Goal: Transaction & Acquisition: Book appointment/travel/reservation

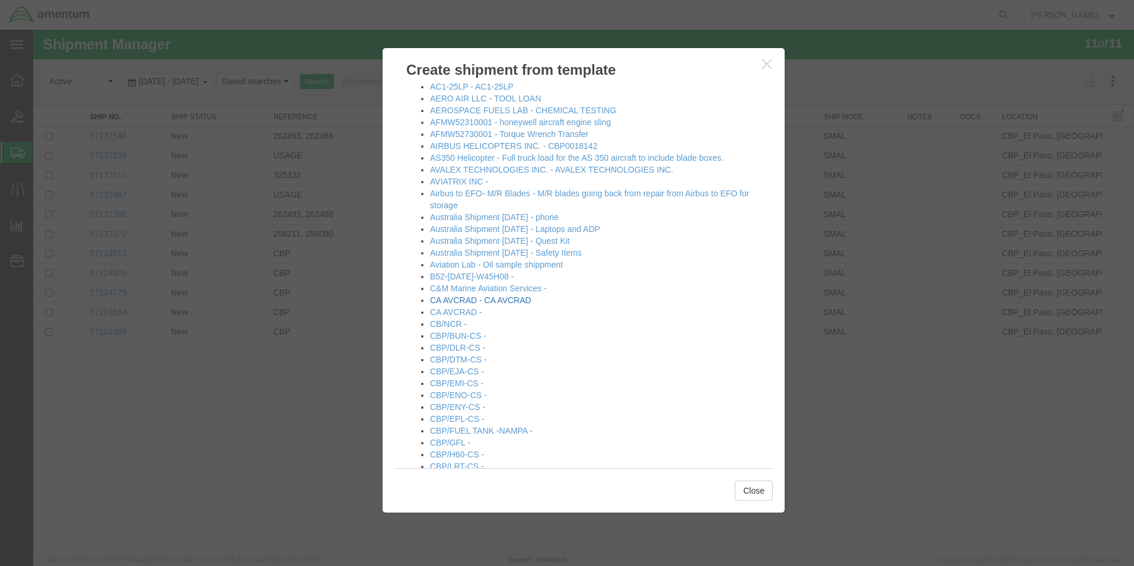
scroll to position [237, 0]
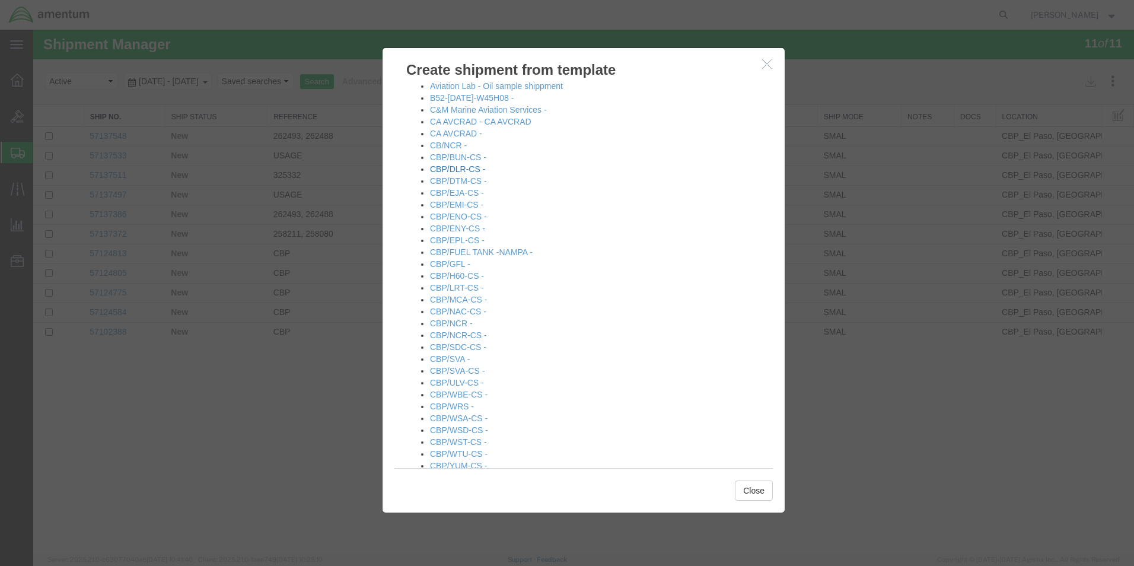
click at [459, 171] on link "CBP/DLR-CS -" at bounding box center [457, 168] width 55 height 9
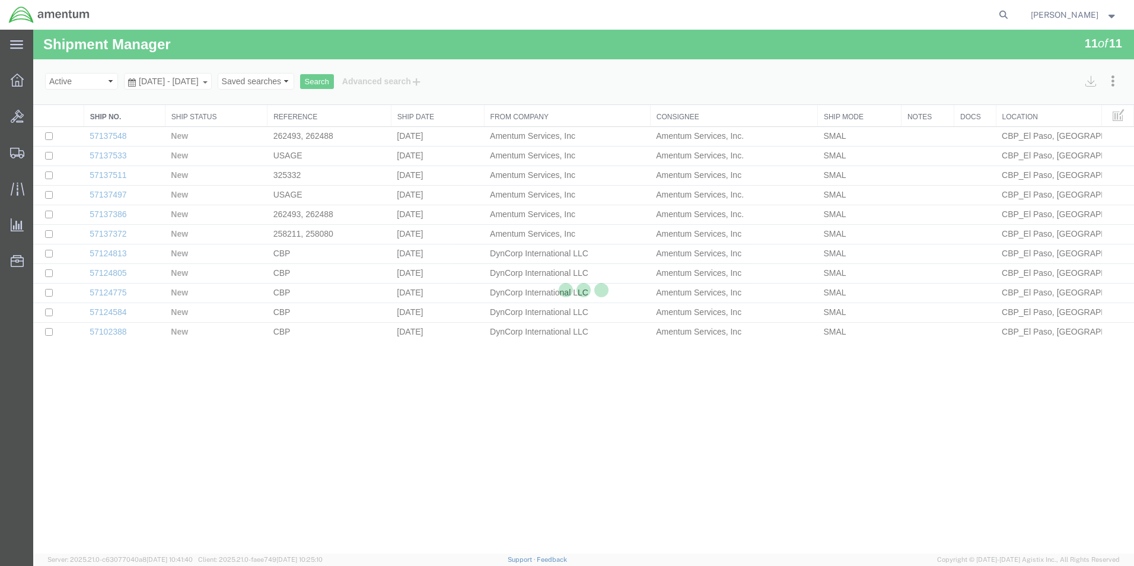
select select "49831"
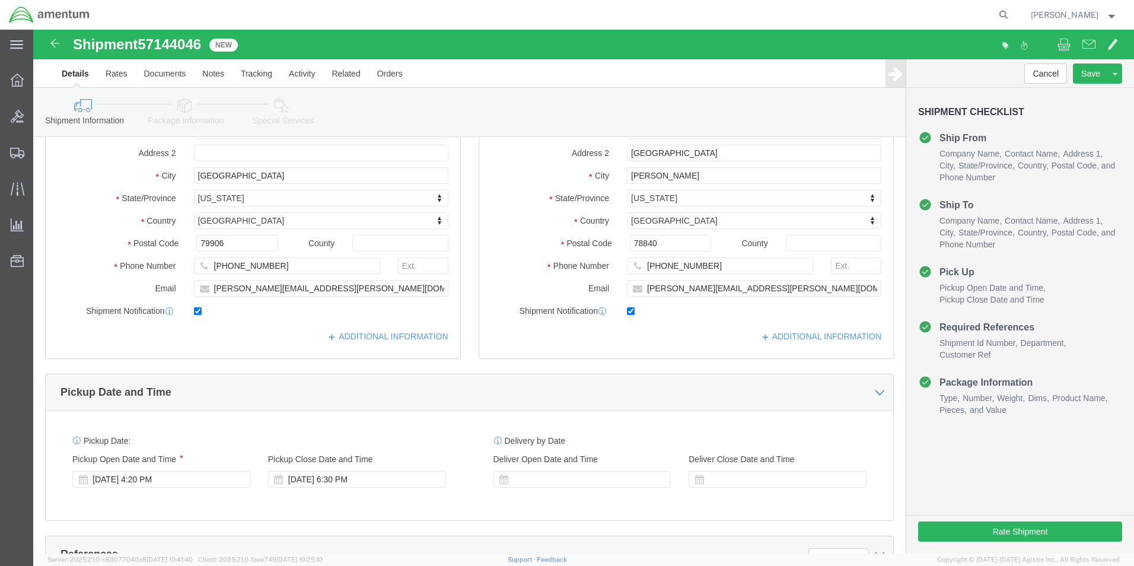
scroll to position [415, 0]
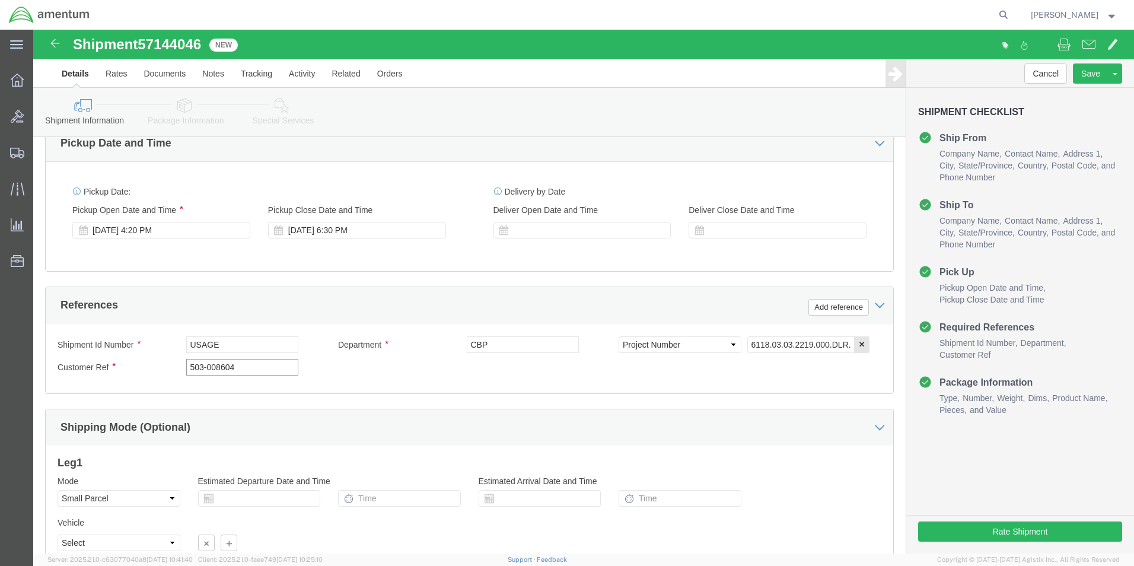
drag, startPoint x: 196, startPoint y: 338, endPoint x: 128, endPoint y: 336, distance: 68.2
click div "Customer Ref 503-008604"
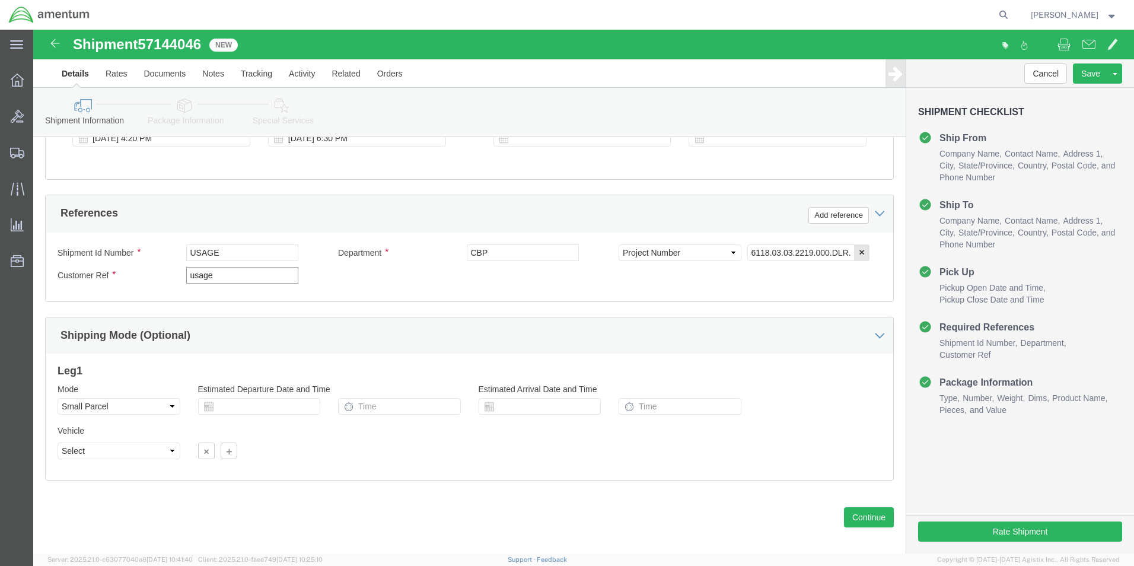
scroll to position [517, 0]
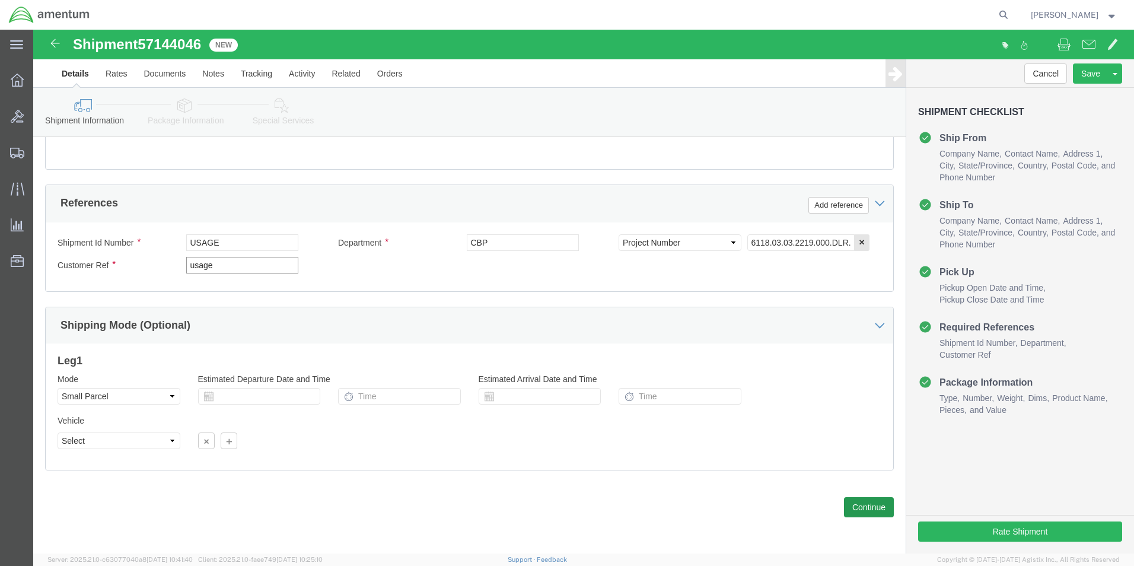
type input "usage"
click button "Continue"
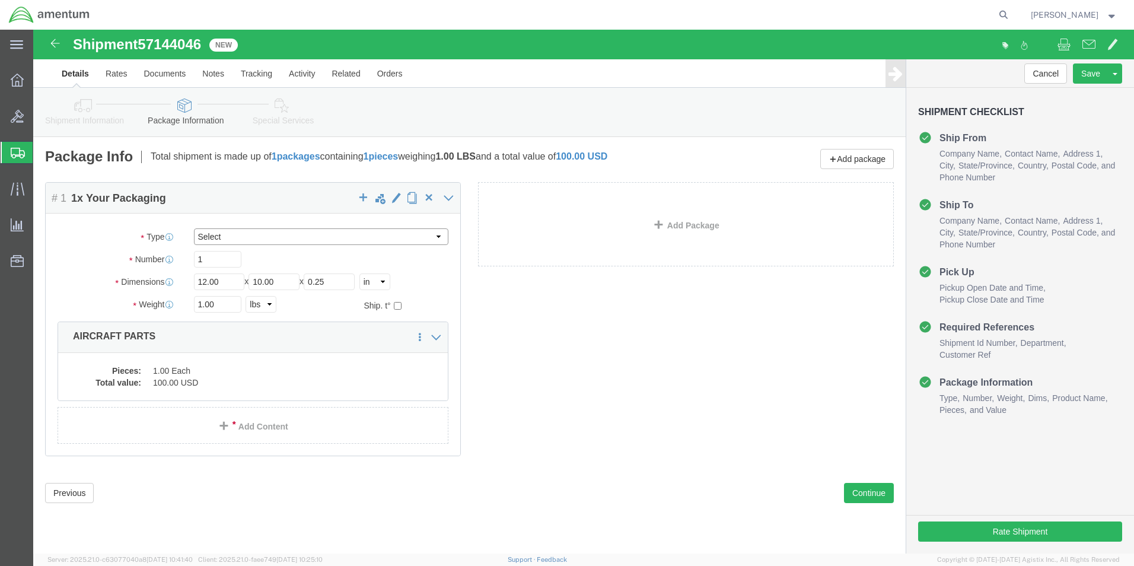
click select "Select Bale(s) Basket(s) Bolt(s) Bottle(s) Buckets Bulk Bundle(s) Can(s) Cardbo…"
select select "ENV"
click select "Select Bale(s) Basket(s) Bolt(s) Bottle(s) Buckets Bulk Bundle(s) Can(s) Cardbo…"
type input "9.50"
type input "12.50"
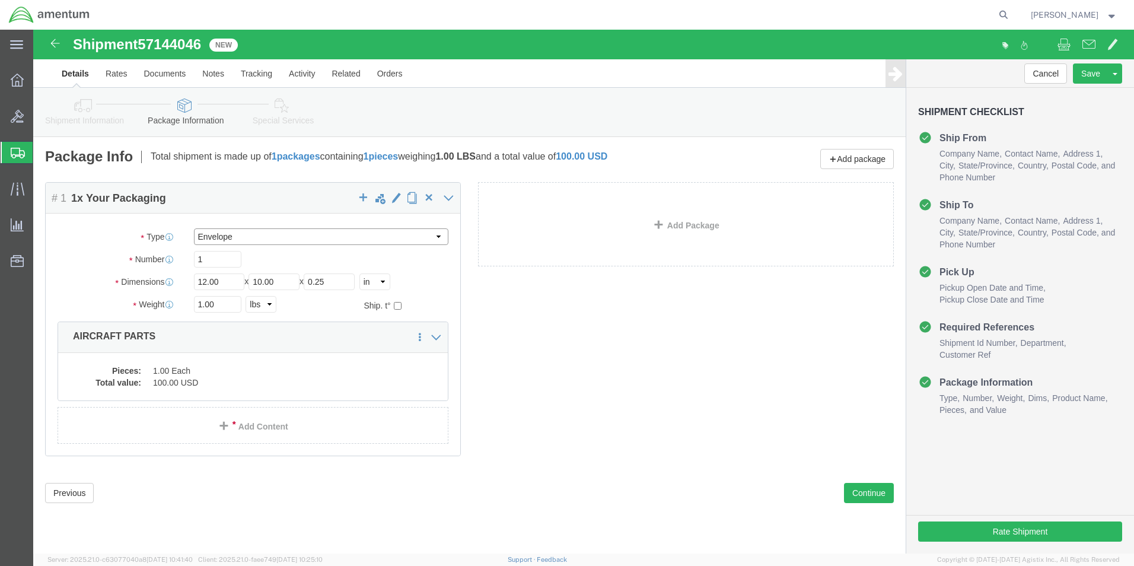
type input "1"
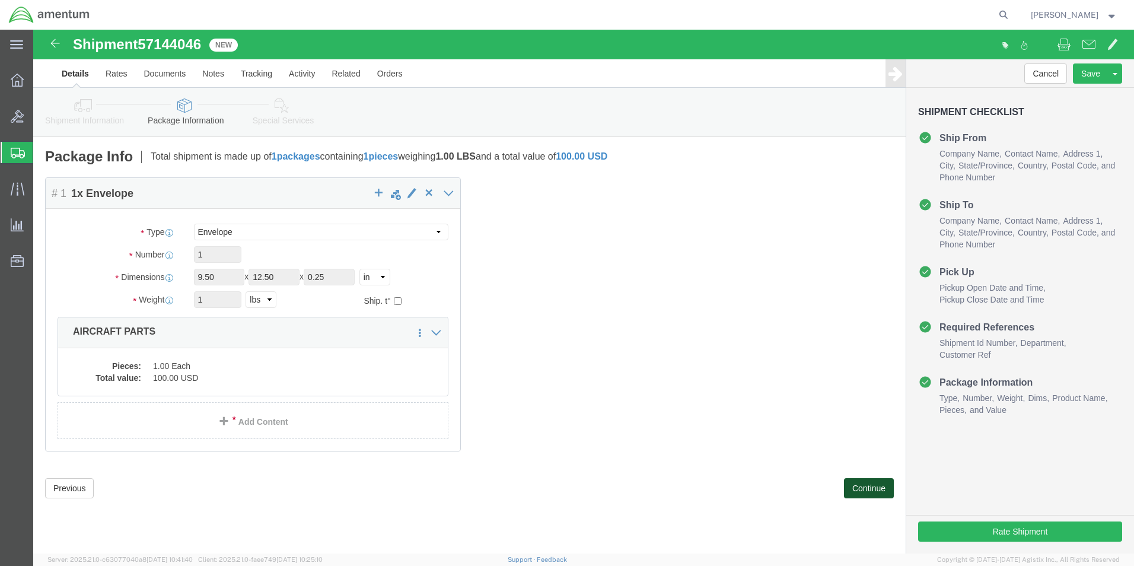
click button "Continue"
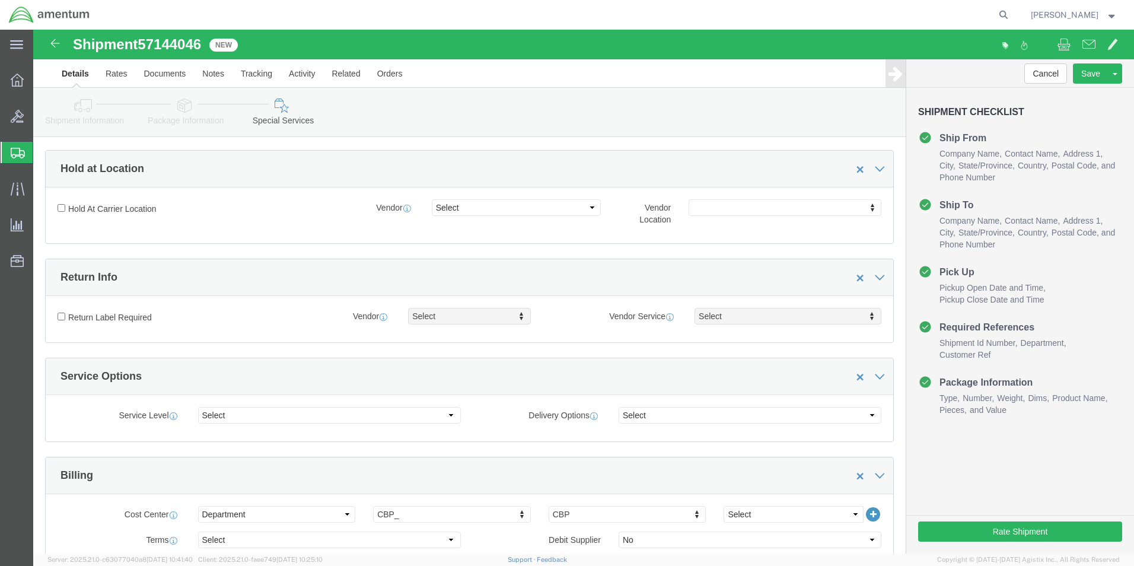
scroll to position [474, 0]
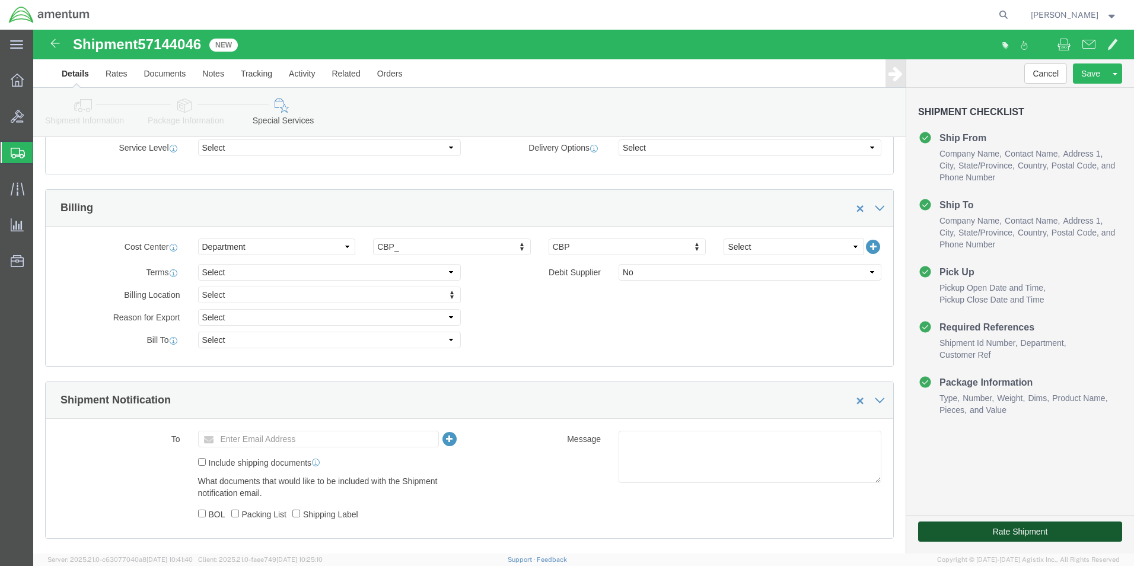
click button "Rate Shipment"
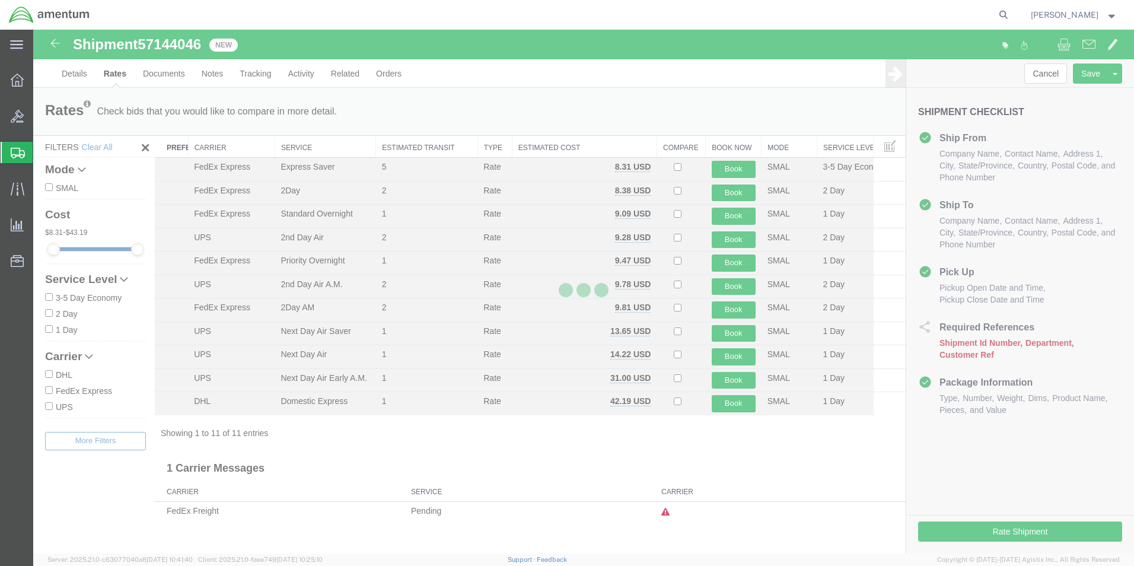
scroll to position [0, 0]
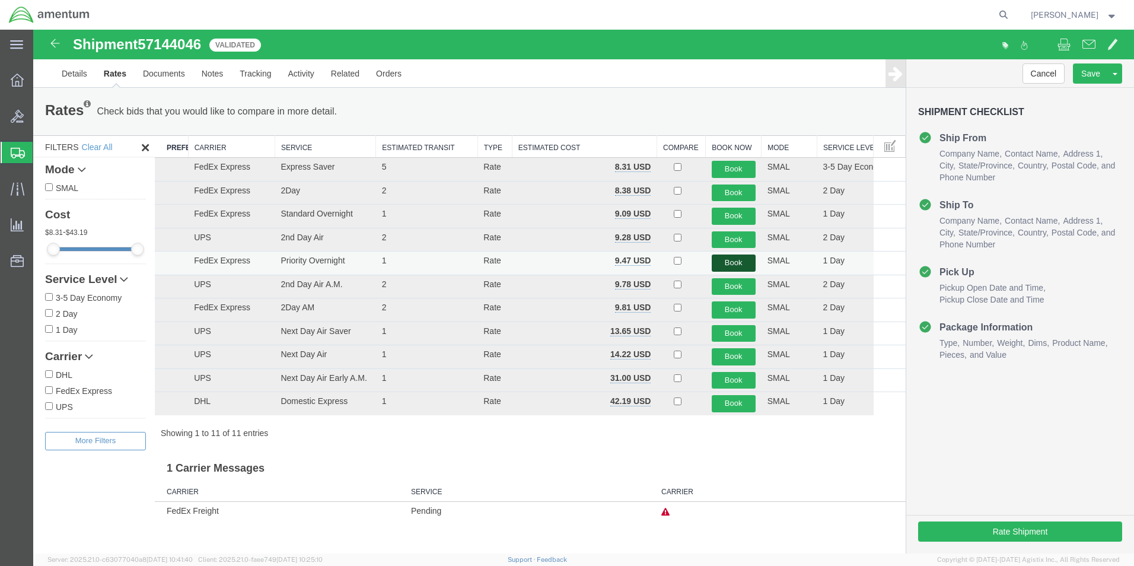
click at [732, 257] on button "Book" at bounding box center [733, 262] width 44 height 17
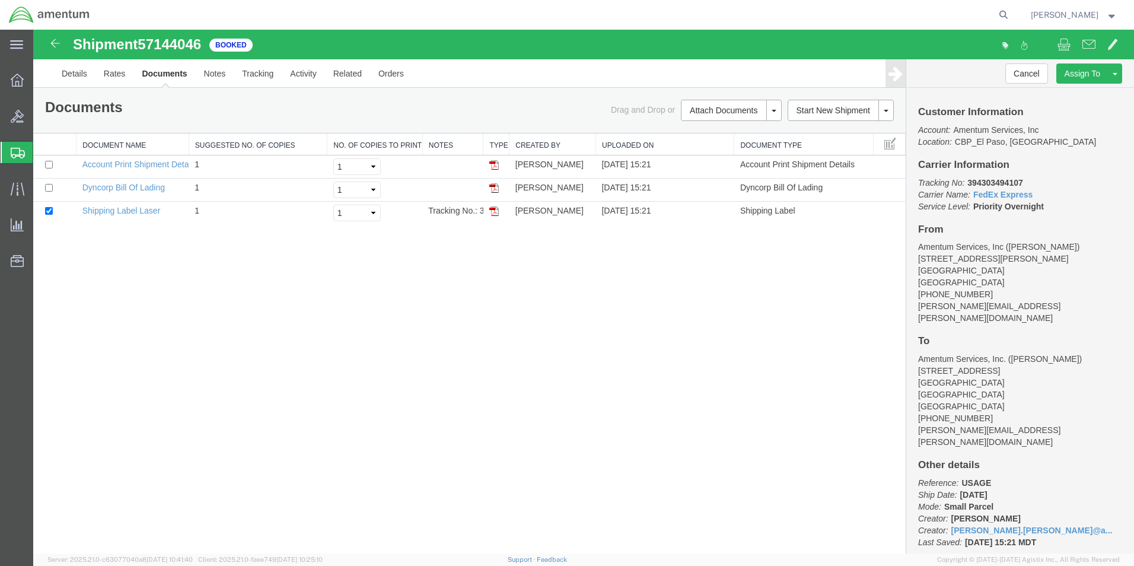
drag, startPoint x: 491, startPoint y: 211, endPoint x: 542, endPoint y: 353, distance: 151.1
click at [491, 211] on img at bounding box center [493, 210] width 9 height 9
click at [0, 0] on span "Create from Template" at bounding box center [0, 0] width 0 height 0
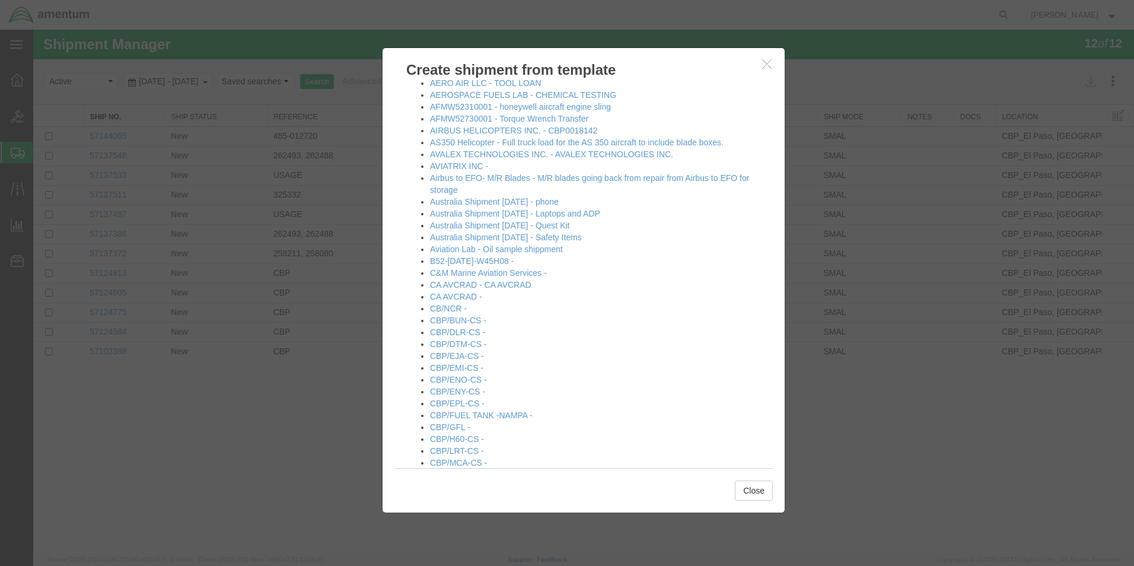
scroll to position [296, 0]
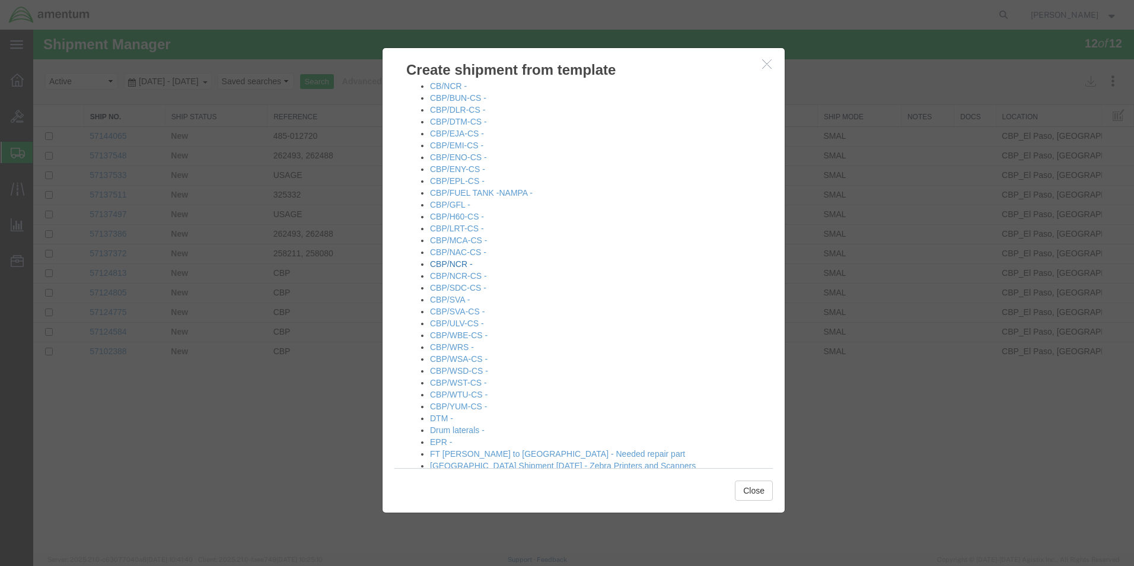
click at [461, 264] on link "CBP/NCR -" at bounding box center [451, 263] width 43 height 9
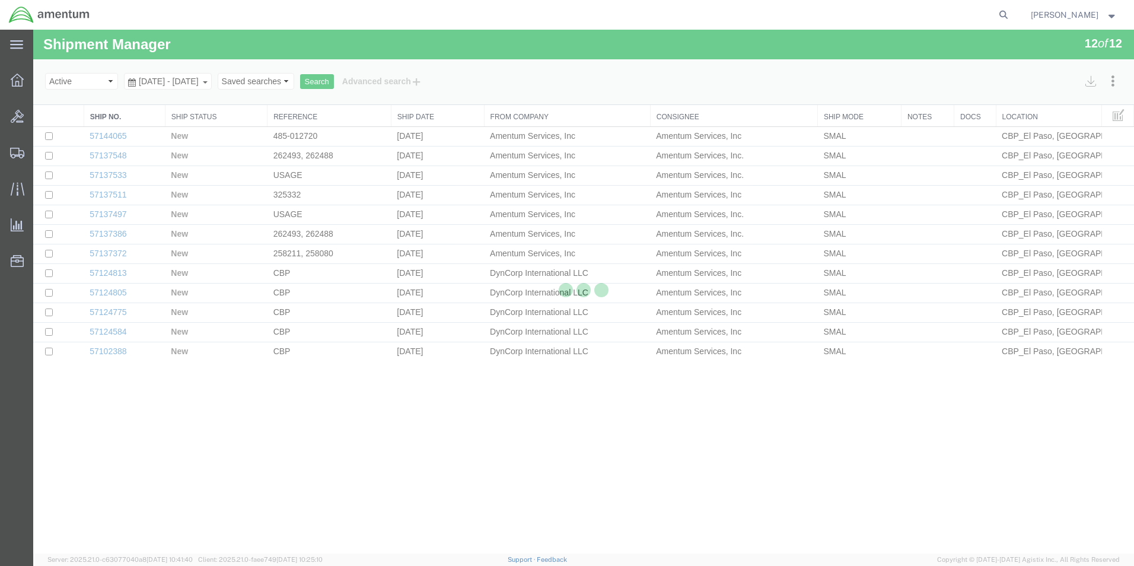
select select "49831"
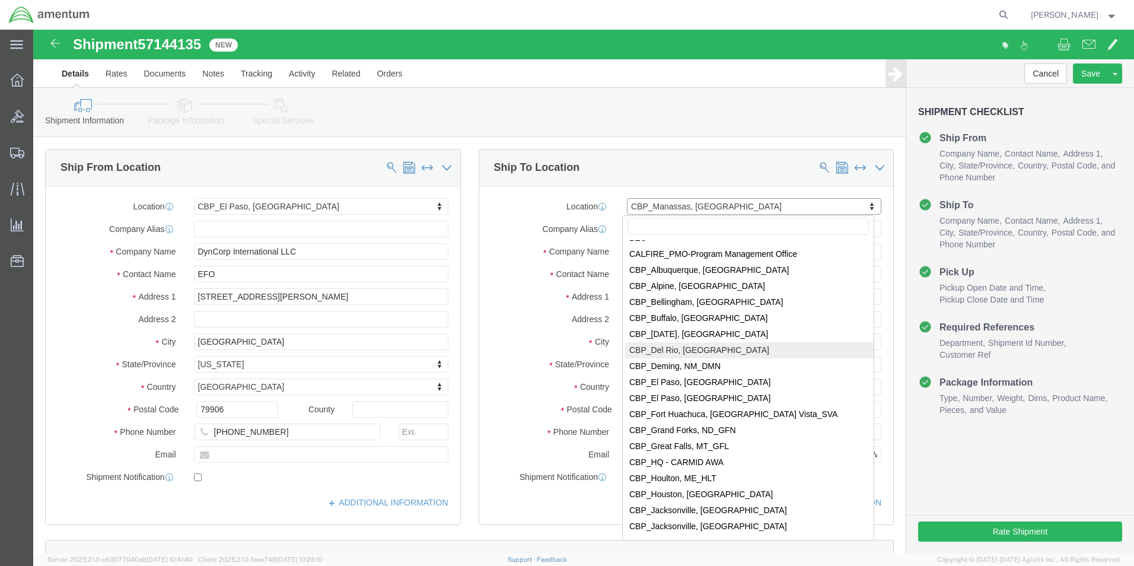
scroll to position [2182, 0]
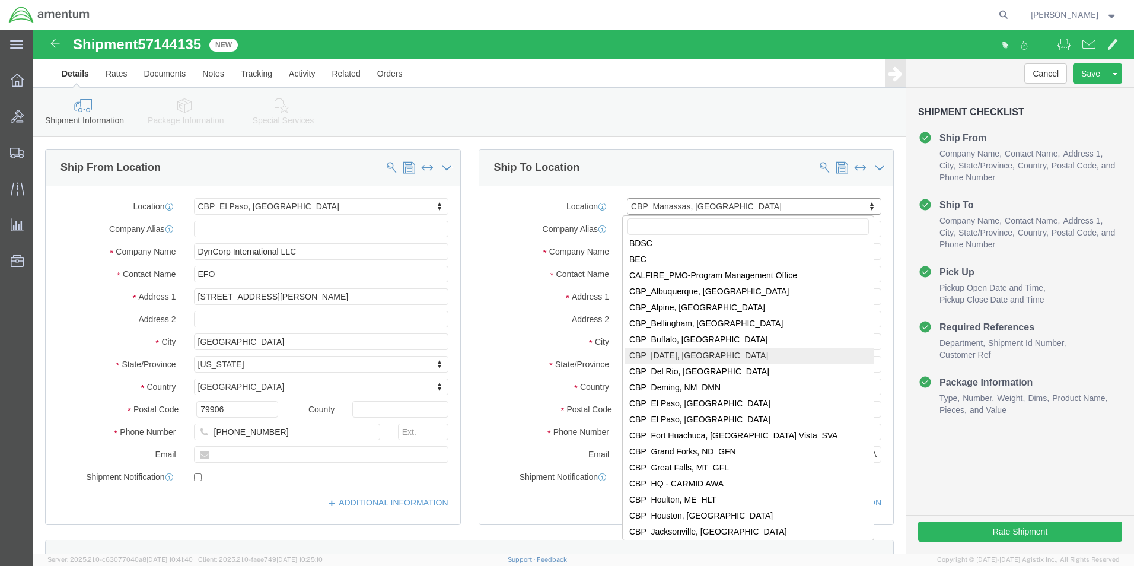
select select "69291"
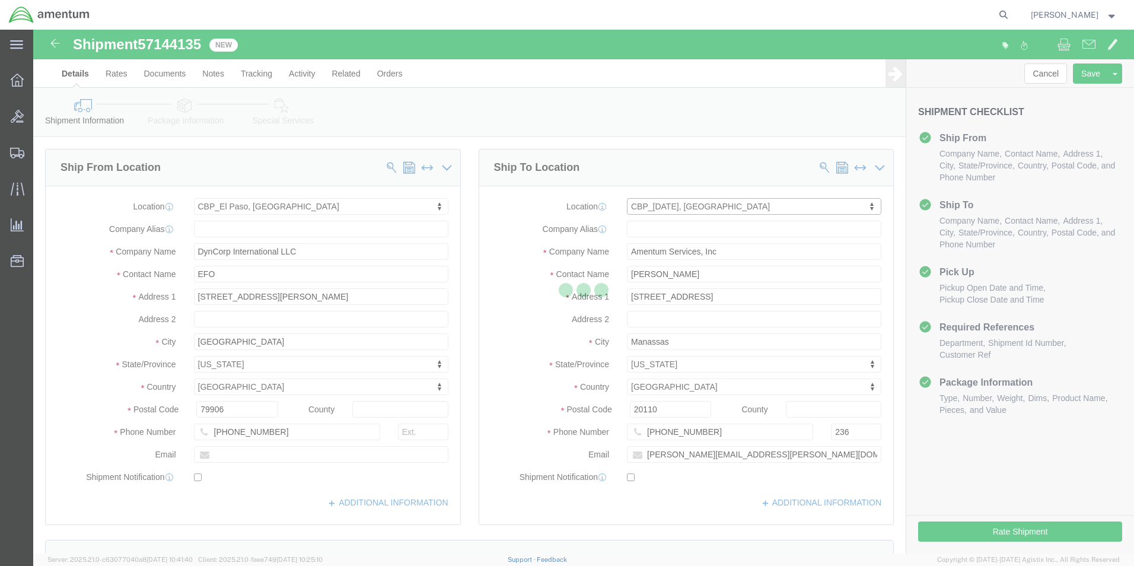
type input "NASOC [DATE]"
type input "[STREET_ADDRESS] NAS"
type input "[DATE]"
type input "78419"
checkbox input "false"
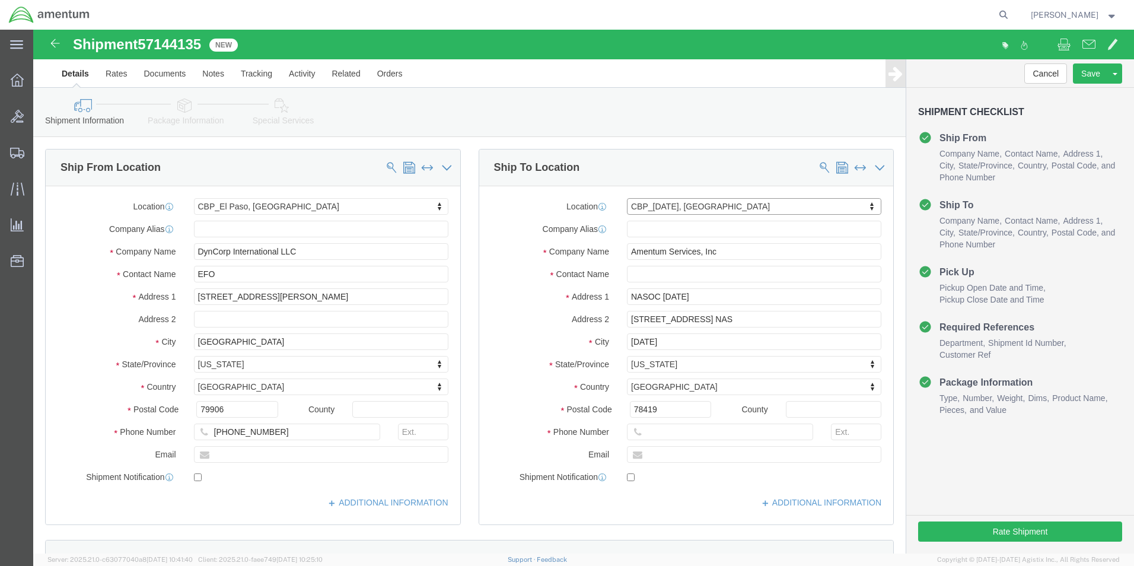
select select "[GEOGRAPHIC_DATA]"
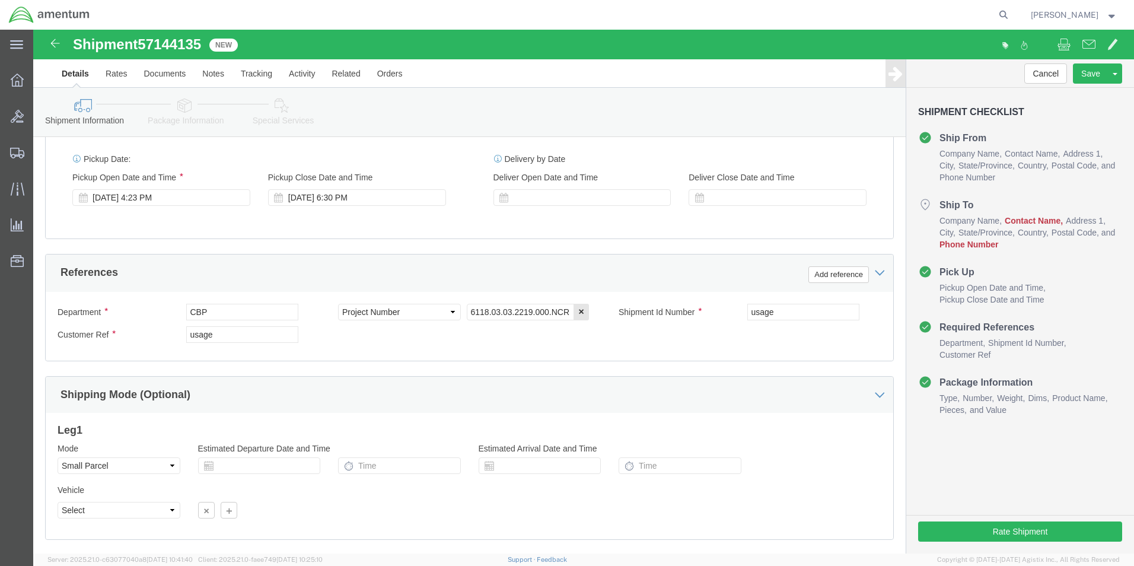
scroll to position [517, 0]
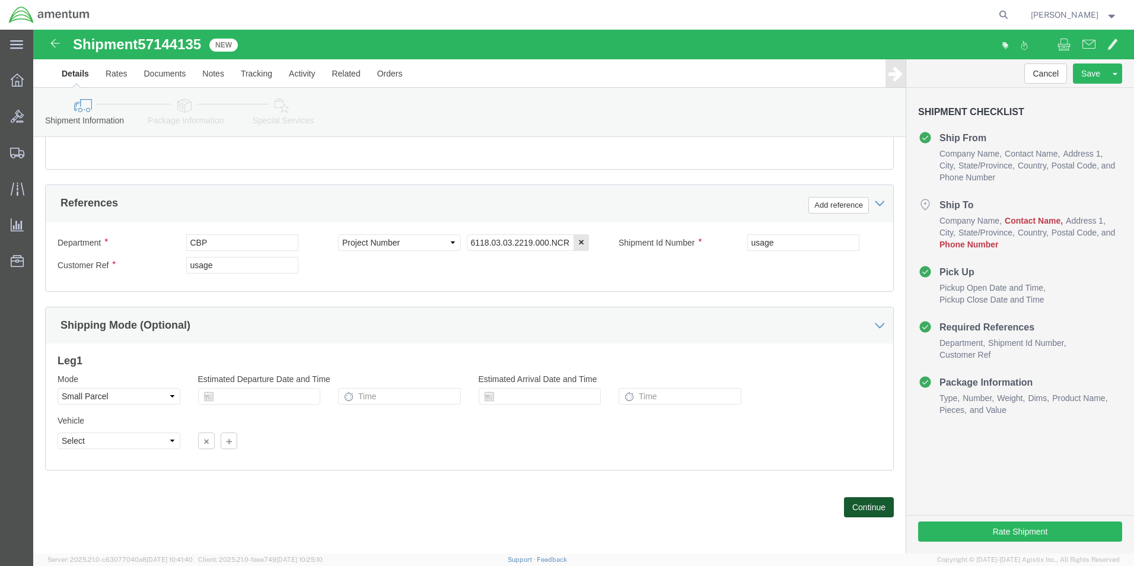
click button "Continue"
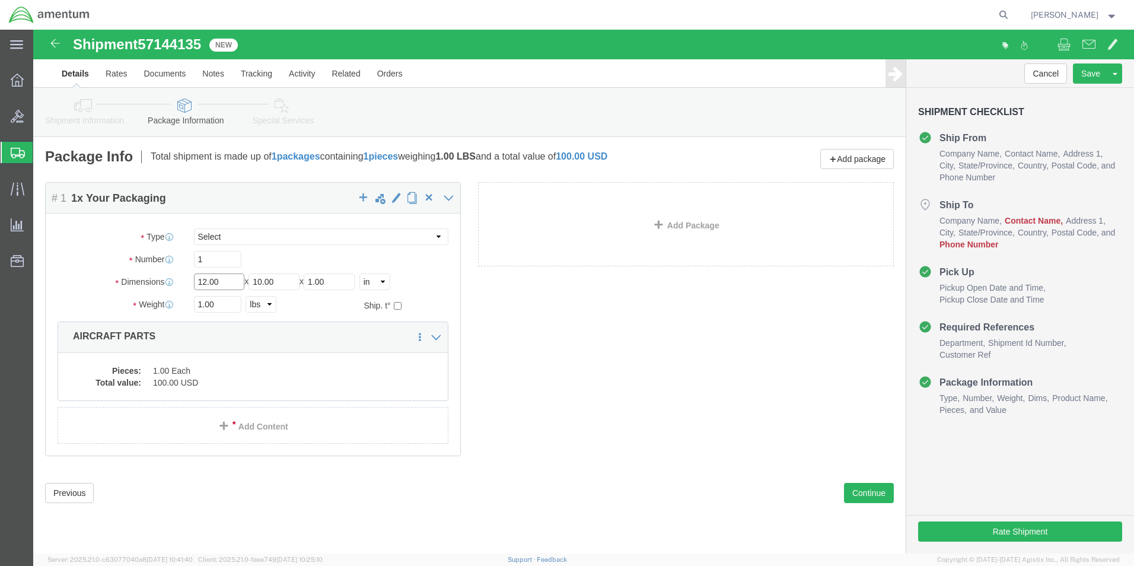
click input "12.00"
type input "1"
type input "10"
type input "6"
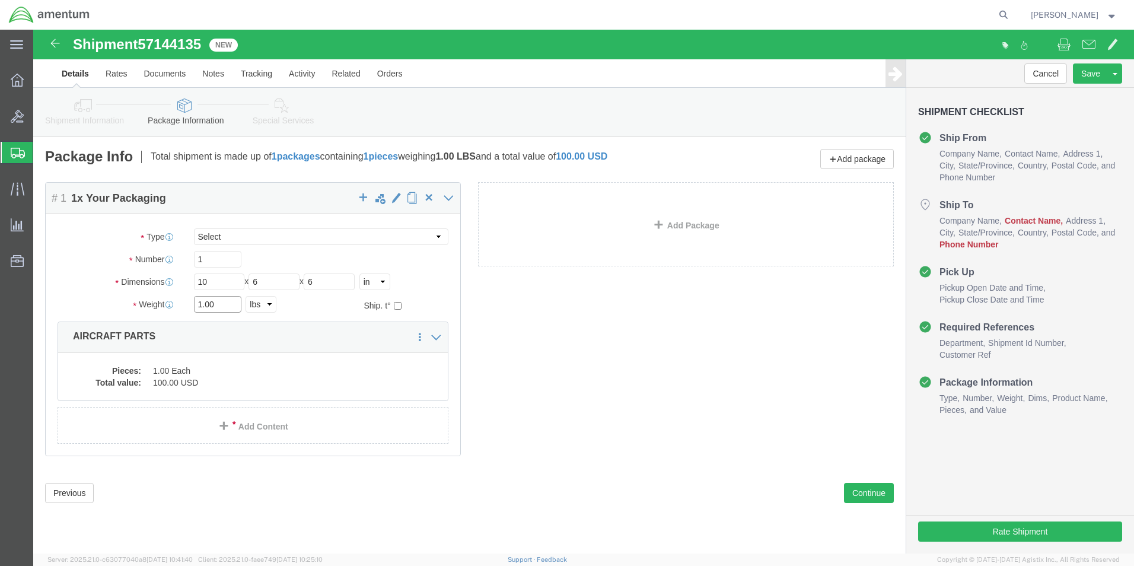
drag, startPoint x: 190, startPoint y: 277, endPoint x: 128, endPoint y: 269, distance: 62.7
click div "Weight 1.00 Select kgs lbs Ship. t°"
type input "2"
drag, startPoint x: 520, startPoint y: 324, endPoint x: 387, endPoint y: 358, distance: 137.8
click div "Package Content # 1 1 x Your Packaging Package Type Select Bale(s) Basket(s) Bo…"
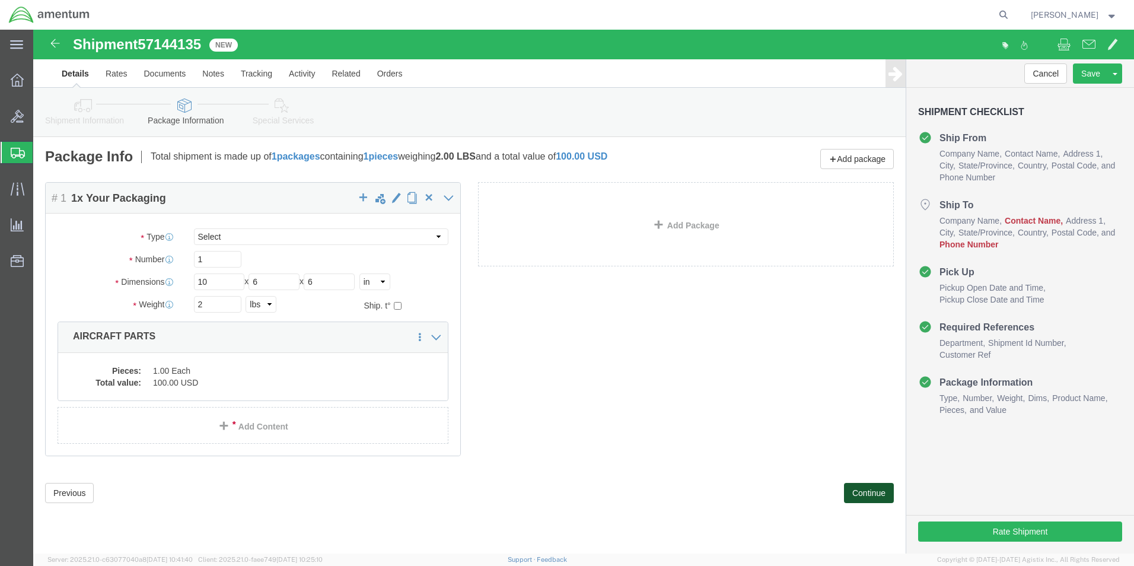
click button "Continue"
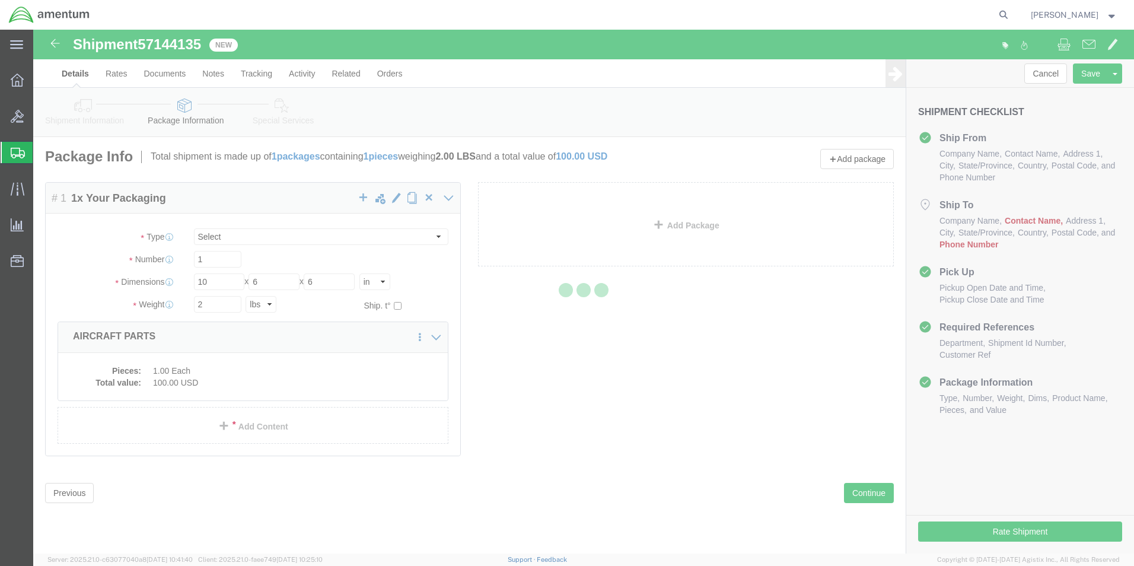
select select
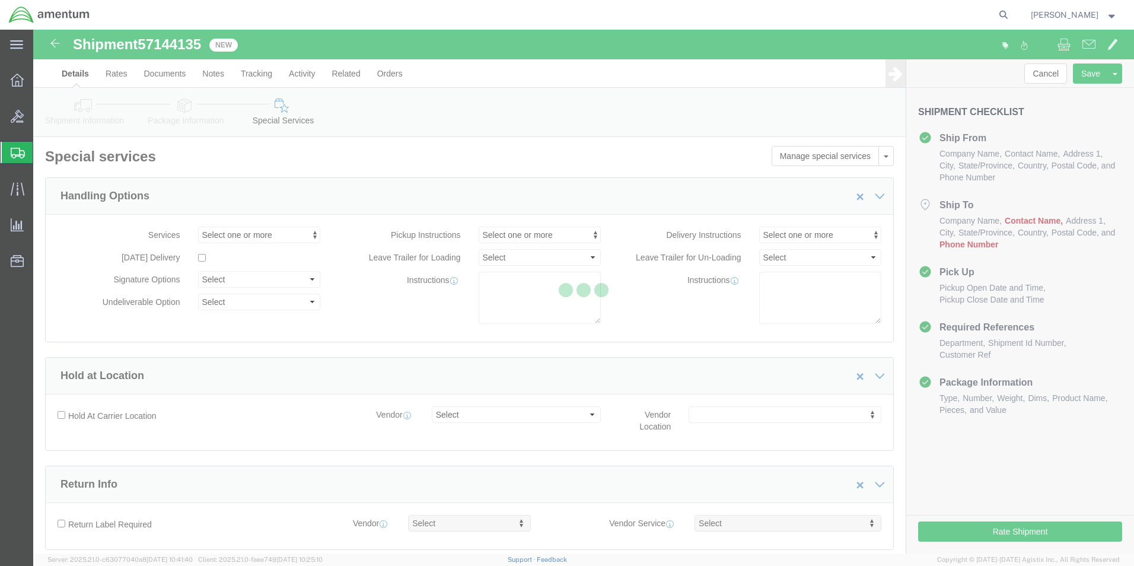
select select "DEPARTMENT"
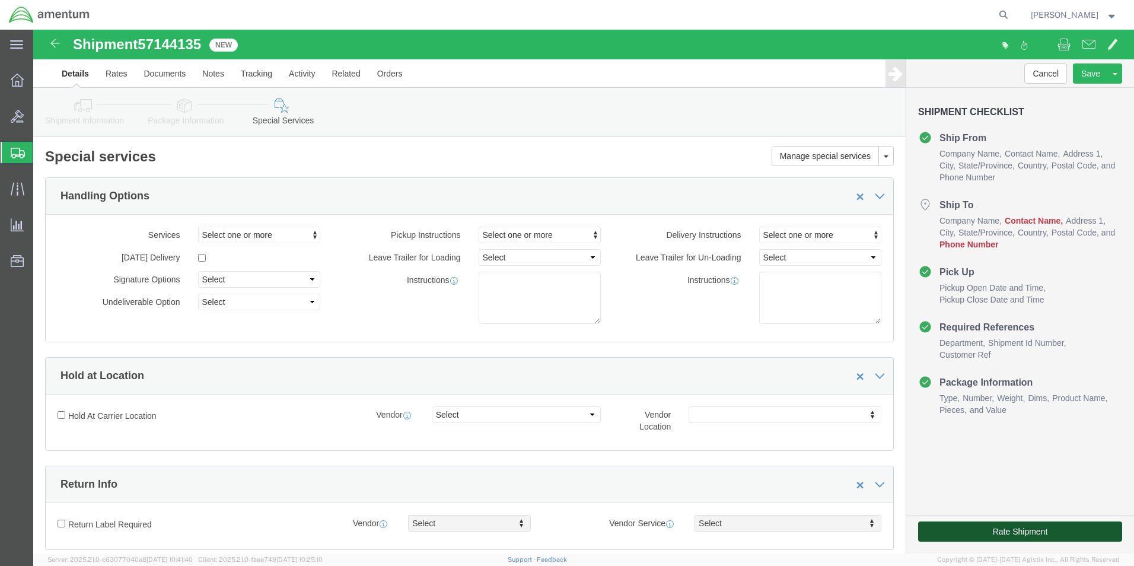
click button "Rate Shipment"
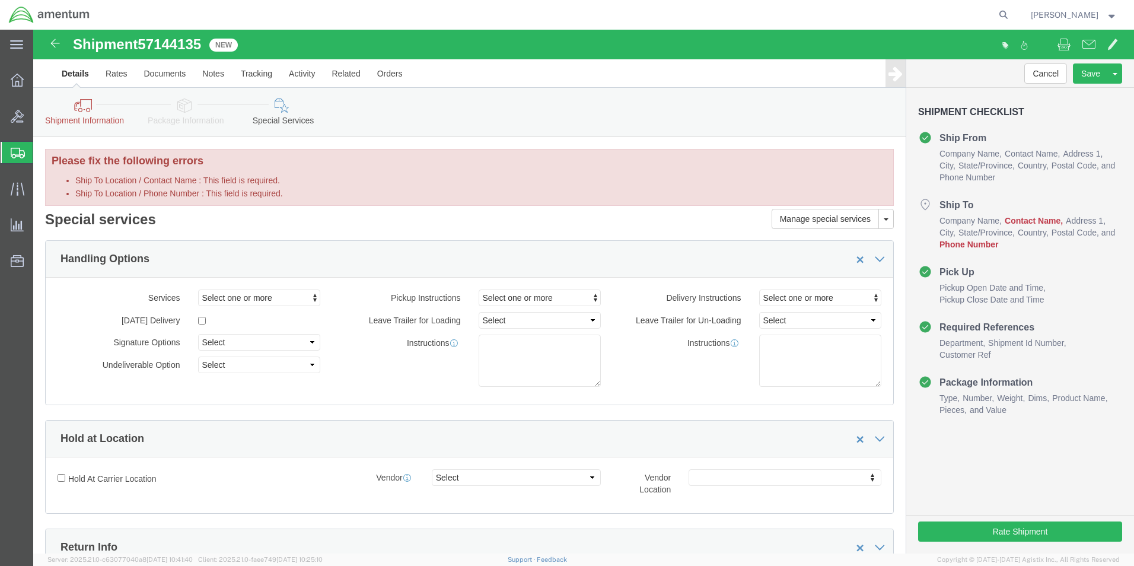
click icon
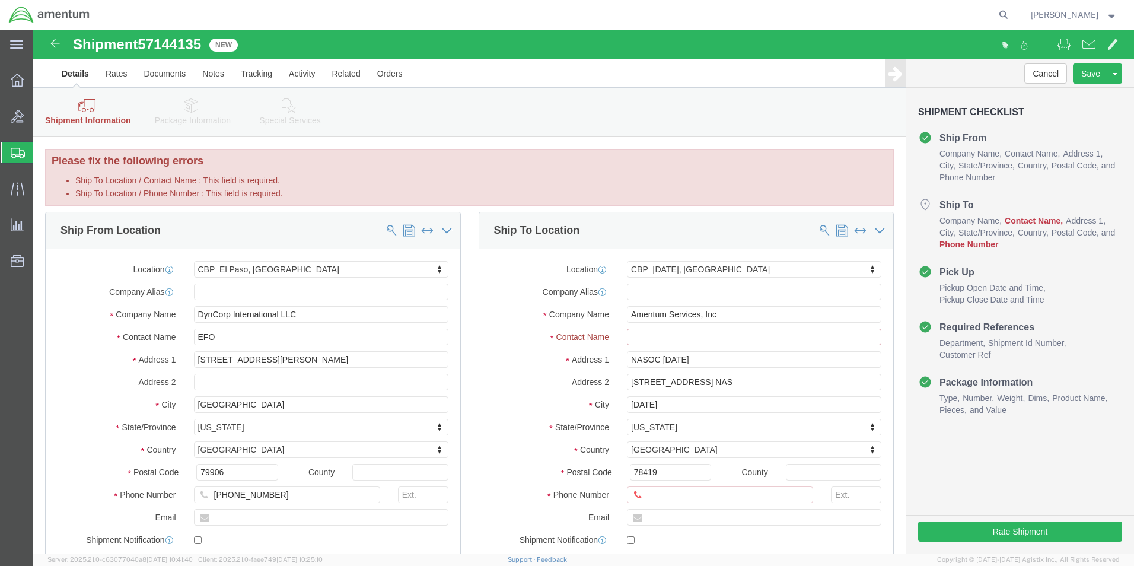
click input "Ship To Location / Contact Name : This field is required."
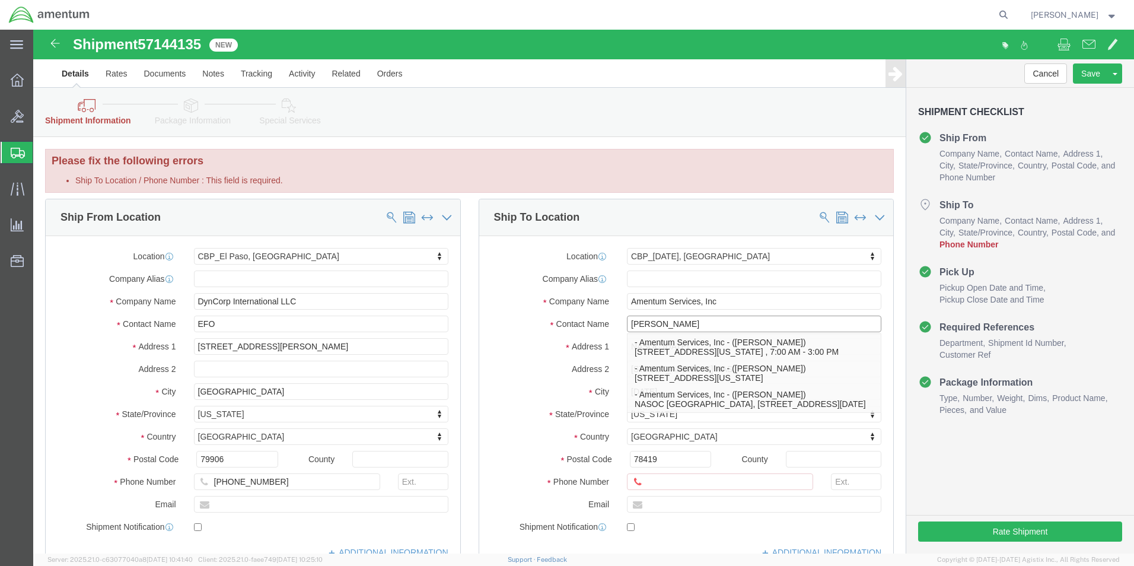
type input "[PERSON_NAME]"
click div "Location [GEOGRAPHIC_DATA][DATE] My Profile Location [PHONE_NUMBER] [PHONE_NUMB…"
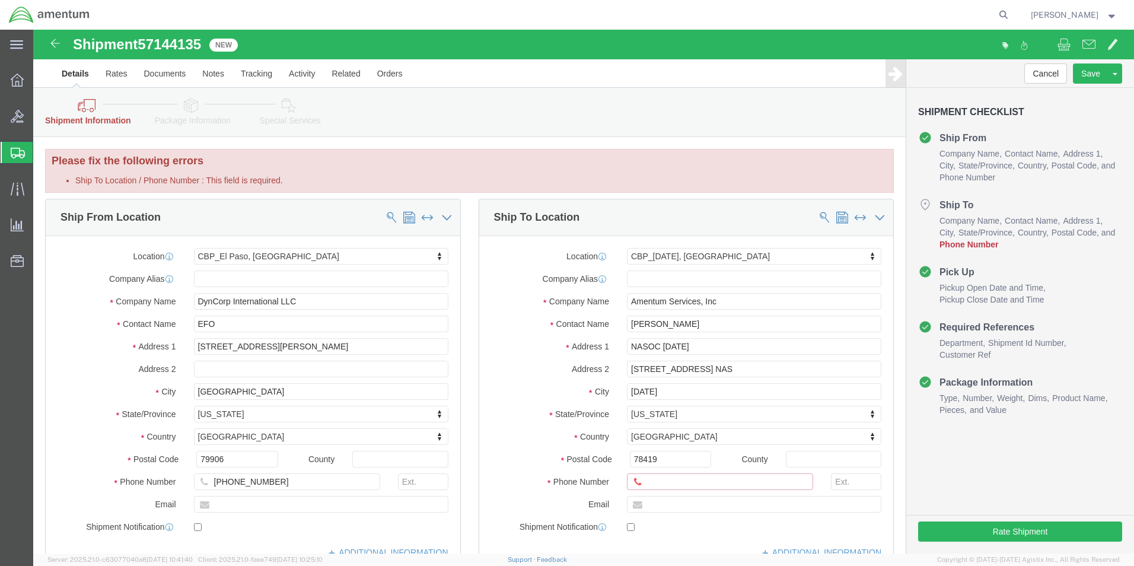
click input "Ship To Location / Phone Number : This field is required."
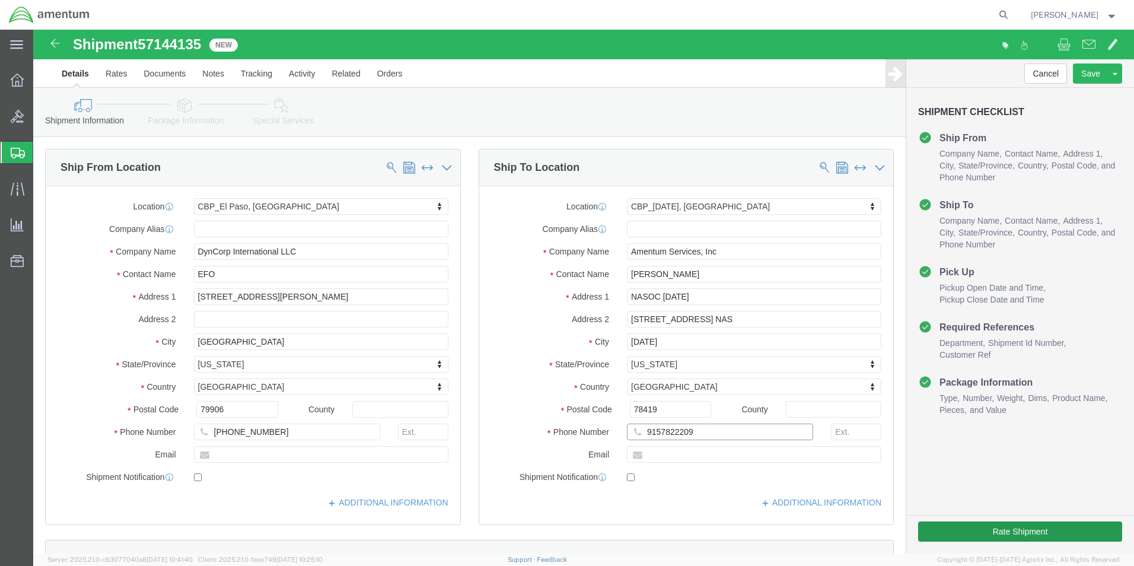
type input "9157822209"
click button "Rate Shipment"
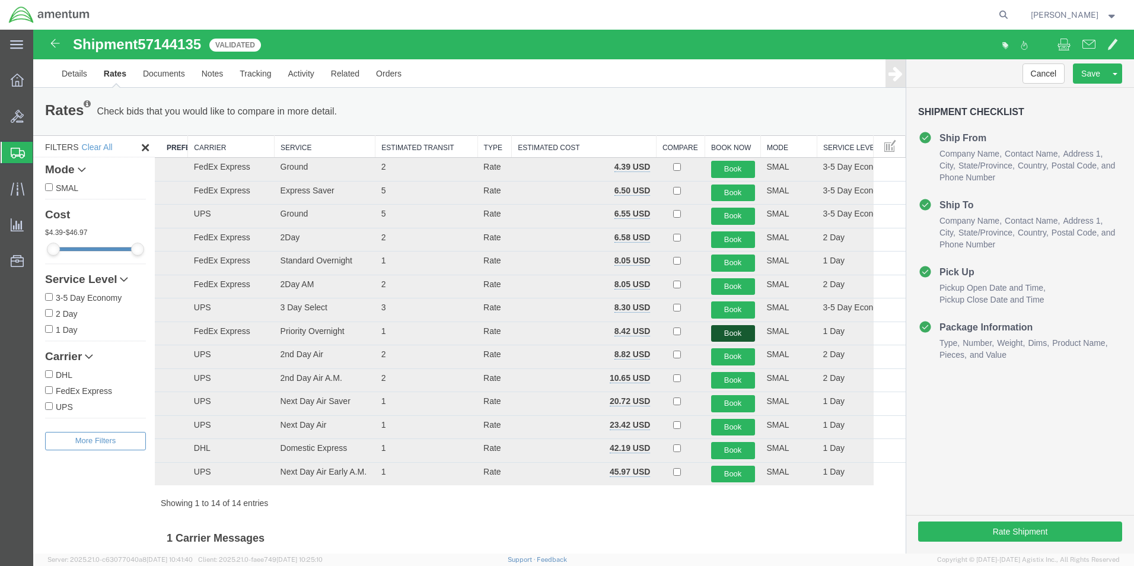
click at [735, 330] on button "Book" at bounding box center [733, 333] width 44 height 17
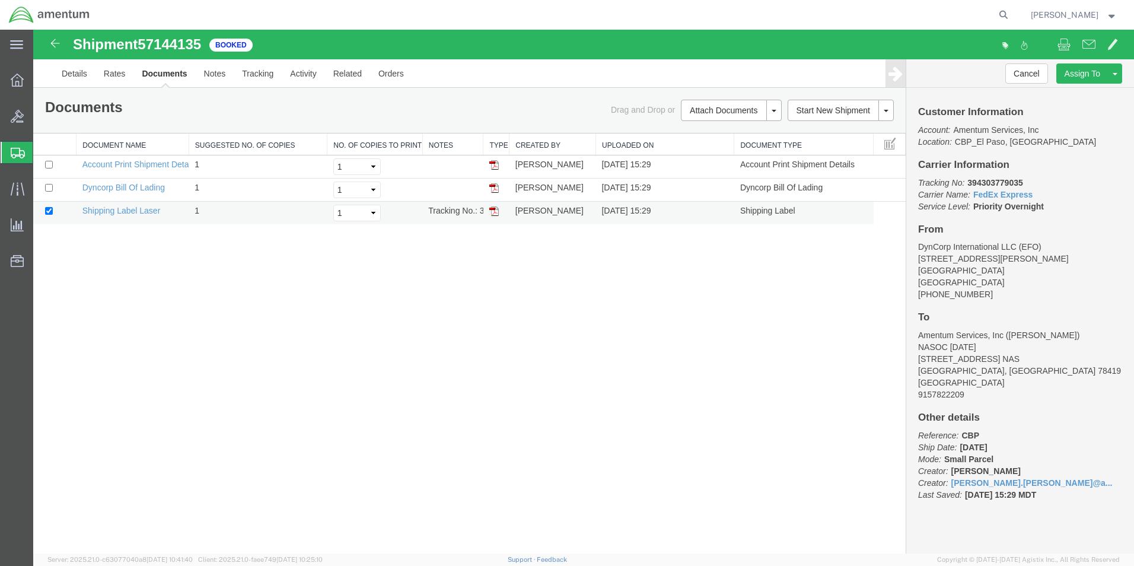
click at [491, 214] on img at bounding box center [493, 210] width 9 height 9
click at [0, 0] on span "Create from Template" at bounding box center [0, 0] width 0 height 0
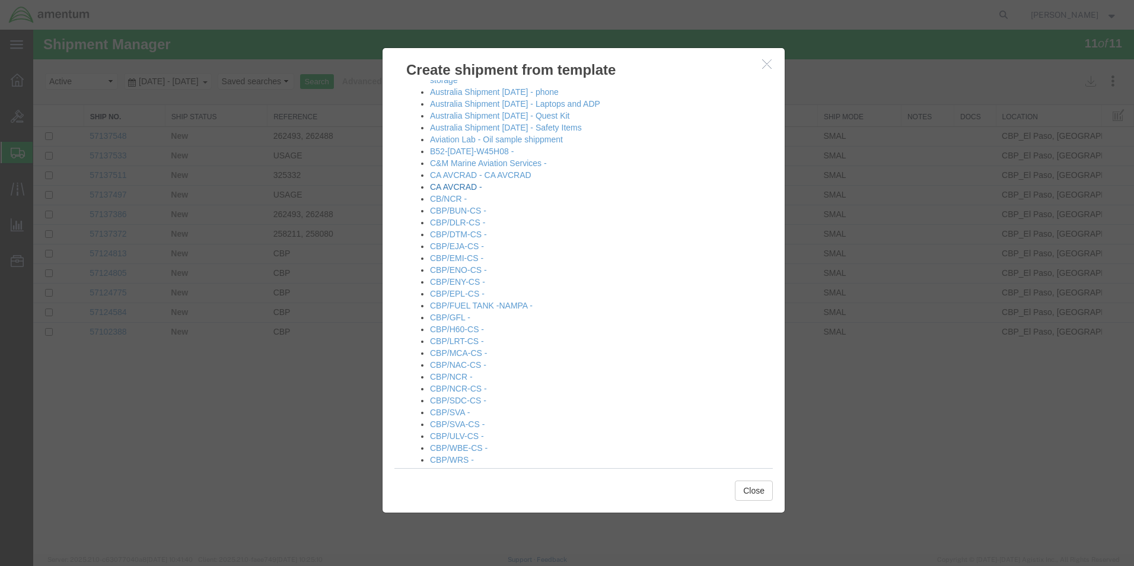
scroll to position [178, 0]
click at [461, 242] on link "CBP/DTM-CS -" at bounding box center [458, 239] width 57 height 9
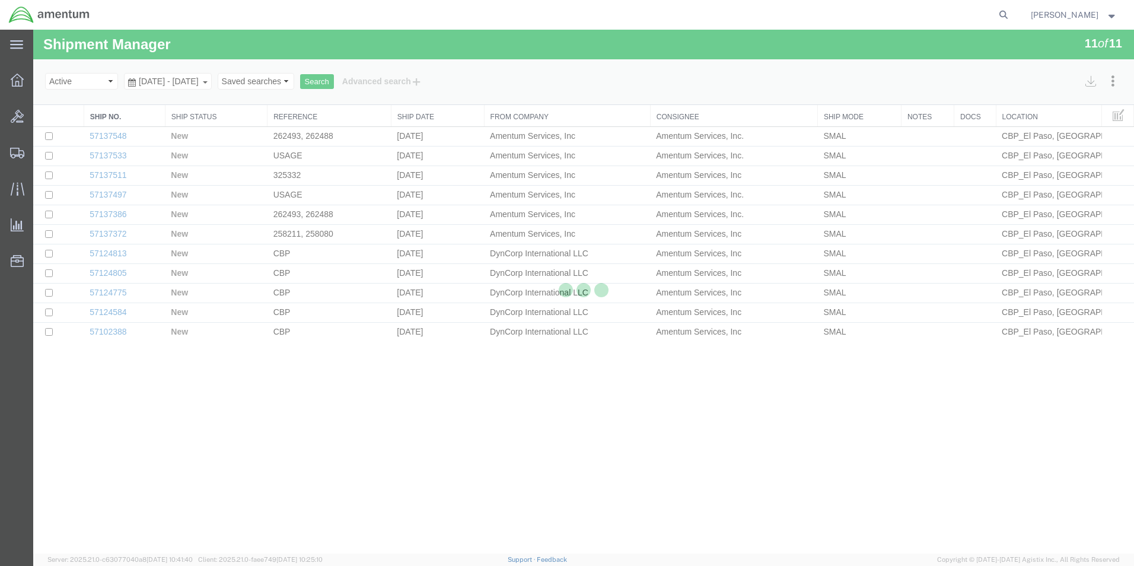
select select "49831"
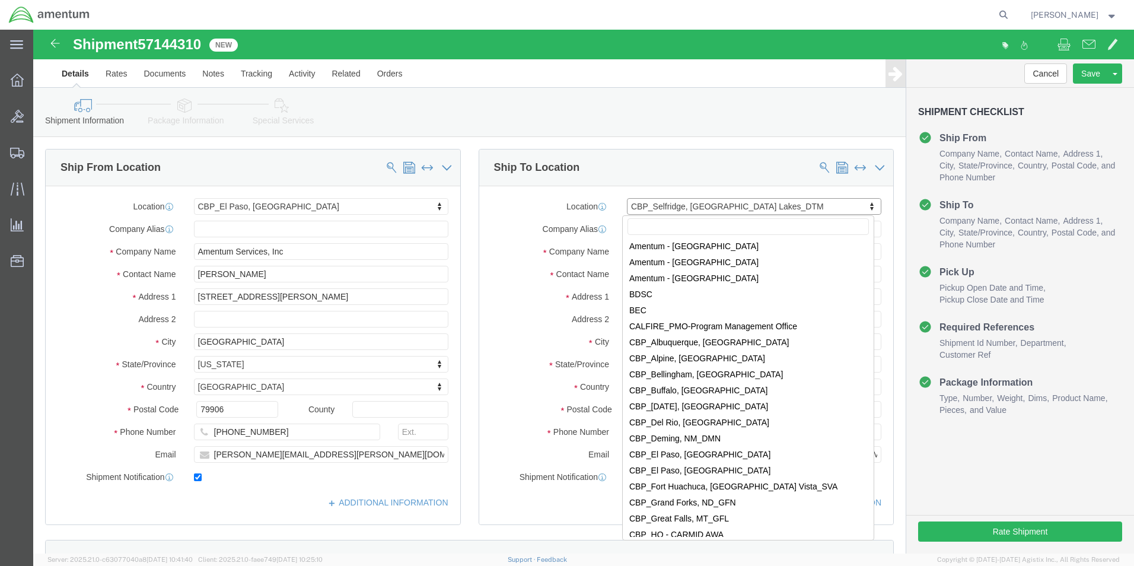
scroll to position [2109, 0]
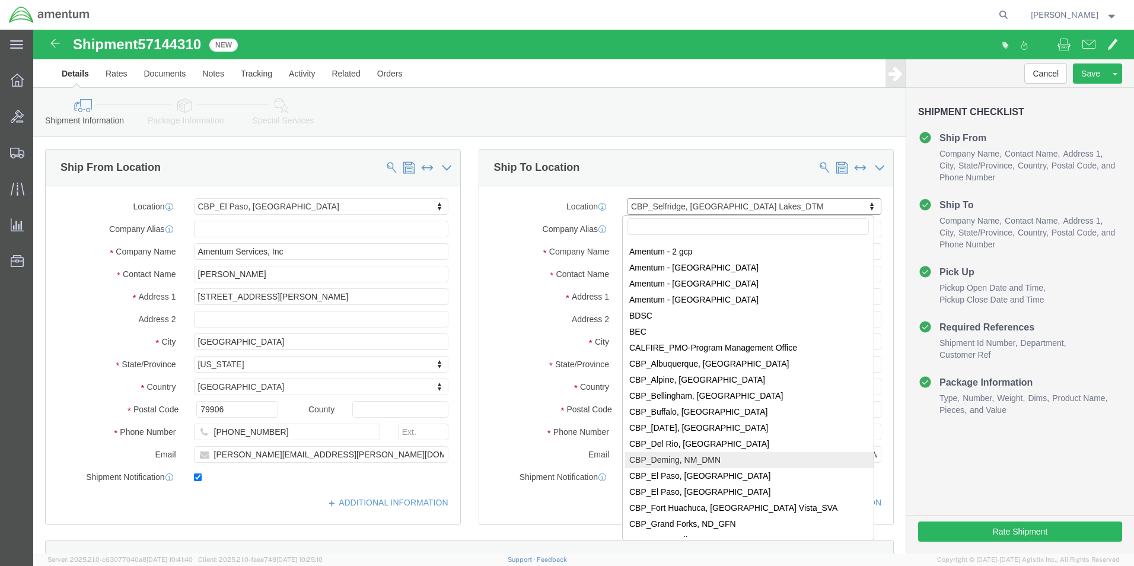
select select "49938"
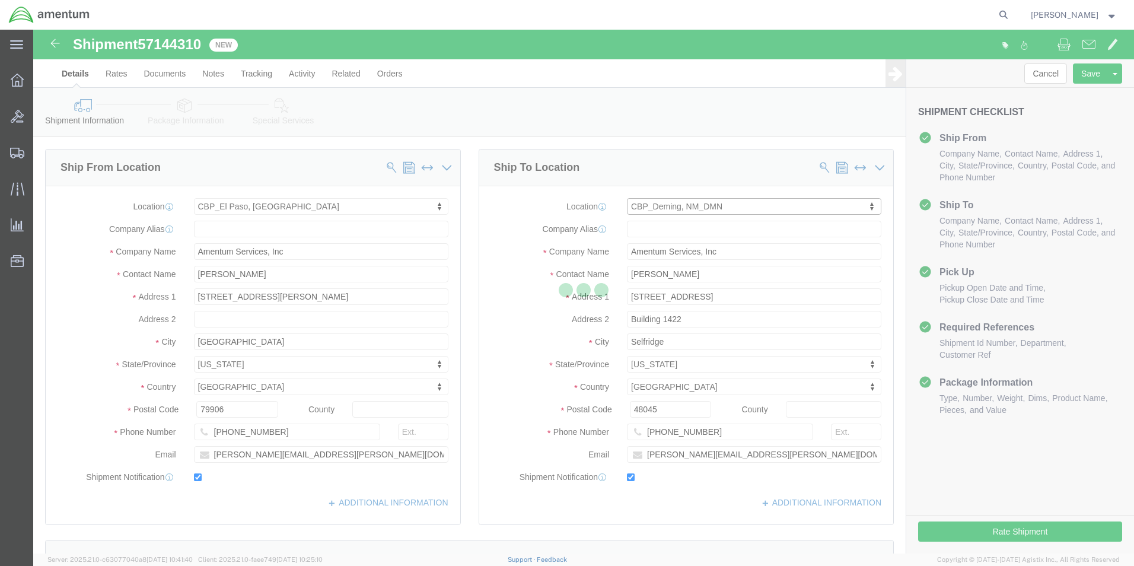
type input "[PERSON_NAME]"
type input "[GEOGRAPHIC_DATA]"
type input "Hangar N-3"
type input "[PERSON_NAME]"
type input "88030"
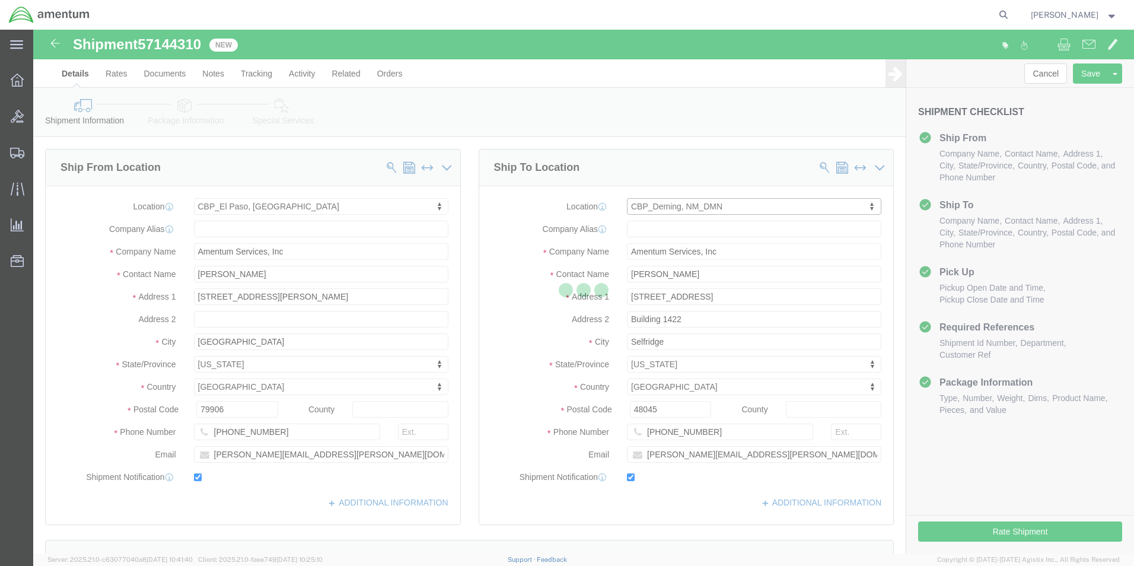
type input "[PHONE_NUMBER]"
type input "[PERSON_NAME][EMAIL_ADDRESS][DOMAIN_NAME]"
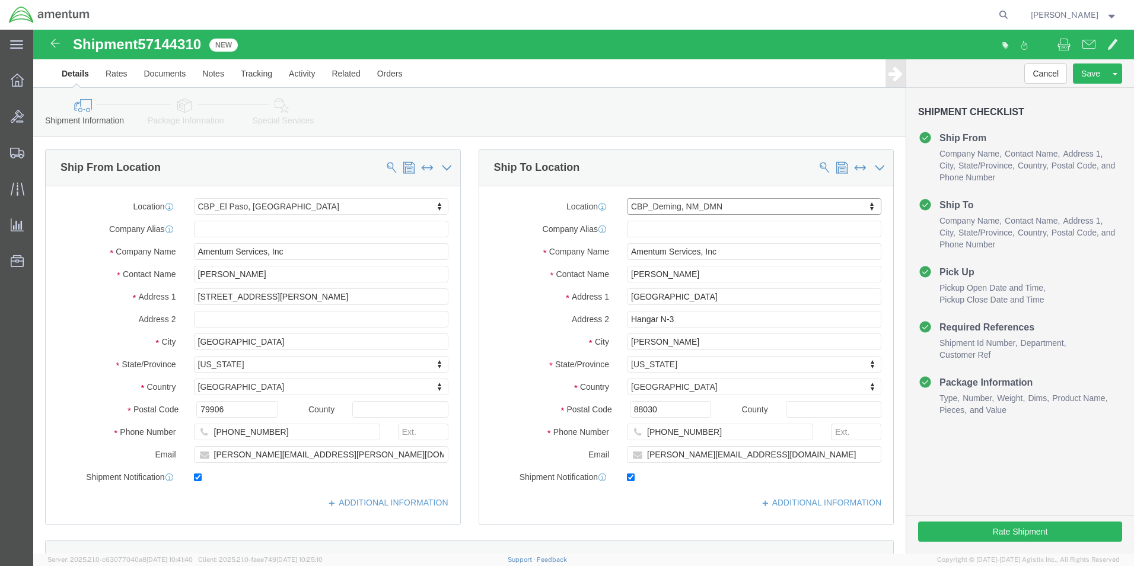
select select "NM"
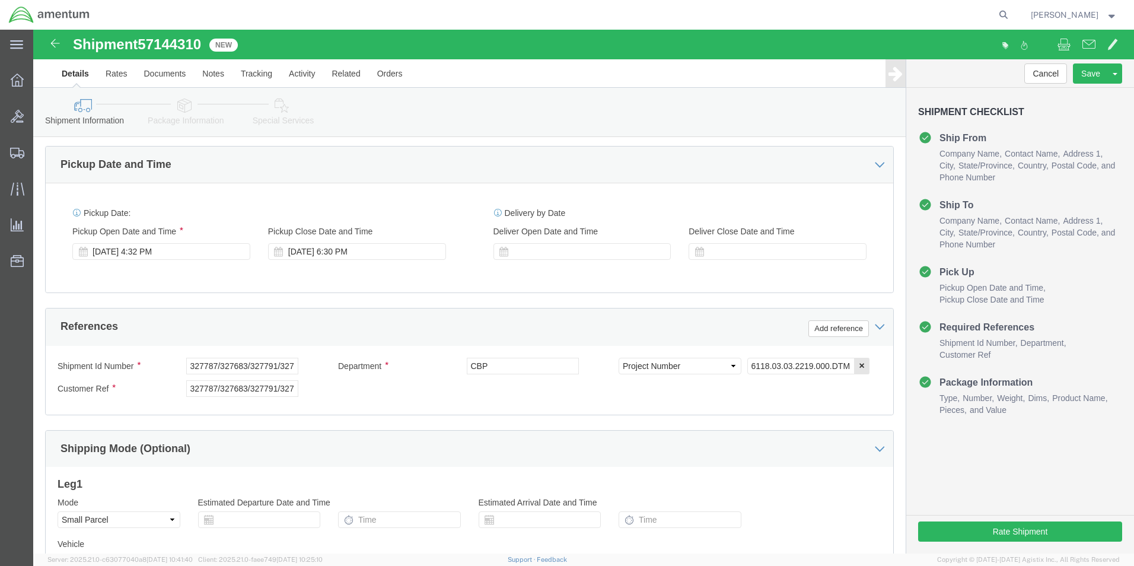
scroll to position [415, 0]
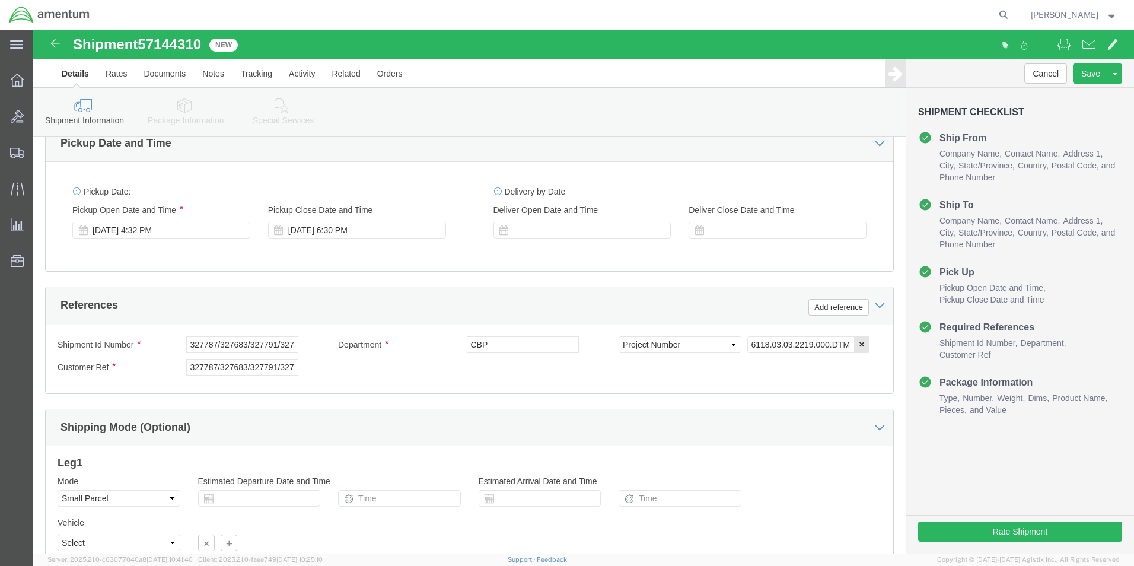
click div "Shipment Id Number"
drag, startPoint x: 154, startPoint y: 311, endPoint x: 599, endPoint y: 354, distance: 447.3
click div "Shipment Id Number 327787/327683/327791/327810 Department CBP Select Account Ty…"
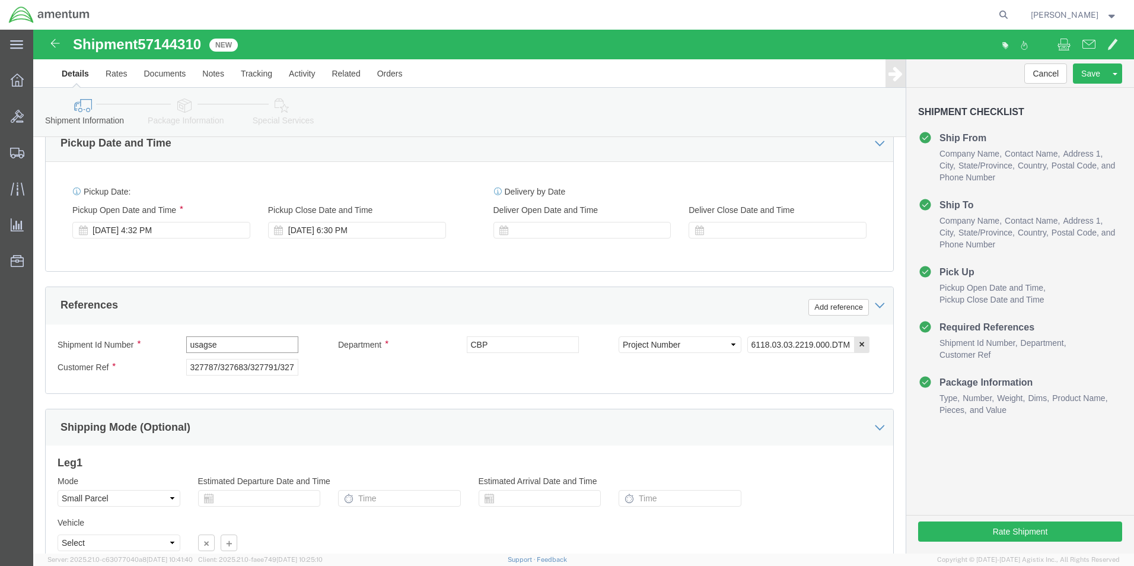
type input "usagse"
drag, startPoint x: 151, startPoint y: 335, endPoint x: 357, endPoint y: 317, distance: 207.1
click div "Shipment Id Number usagse Department CBP Select Account Type Activity ID Airlin…"
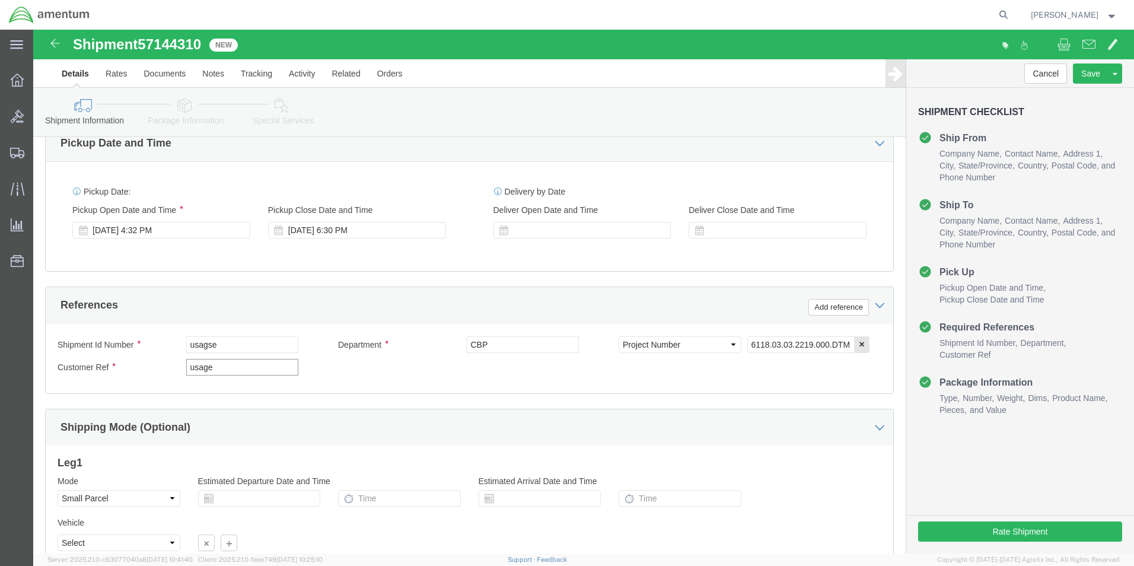
type input "usage"
click input "6118.03.03.2219.000.DTM.0000"
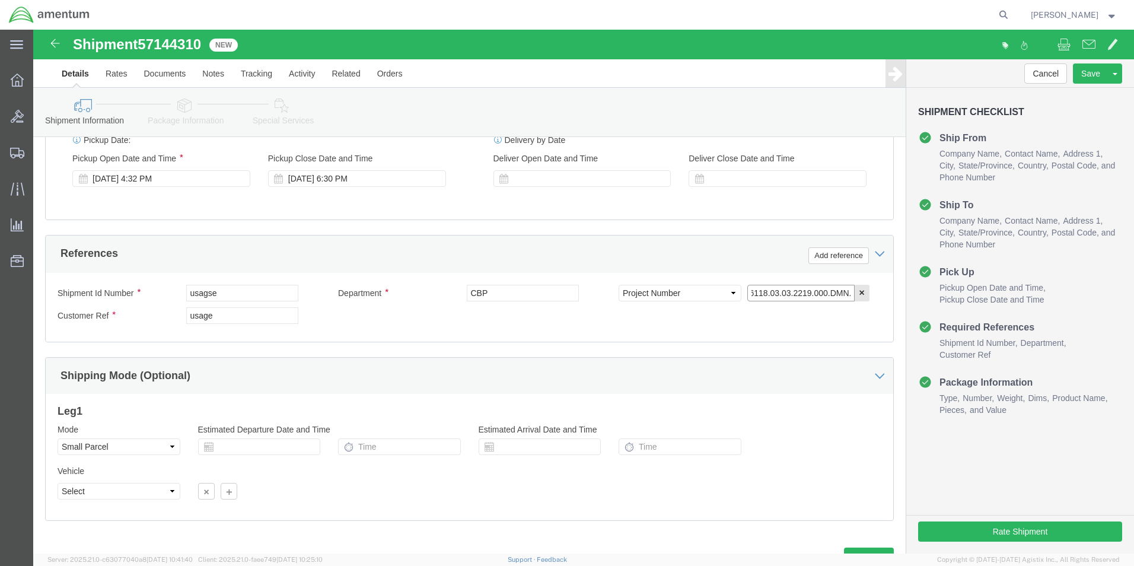
scroll to position [517, 0]
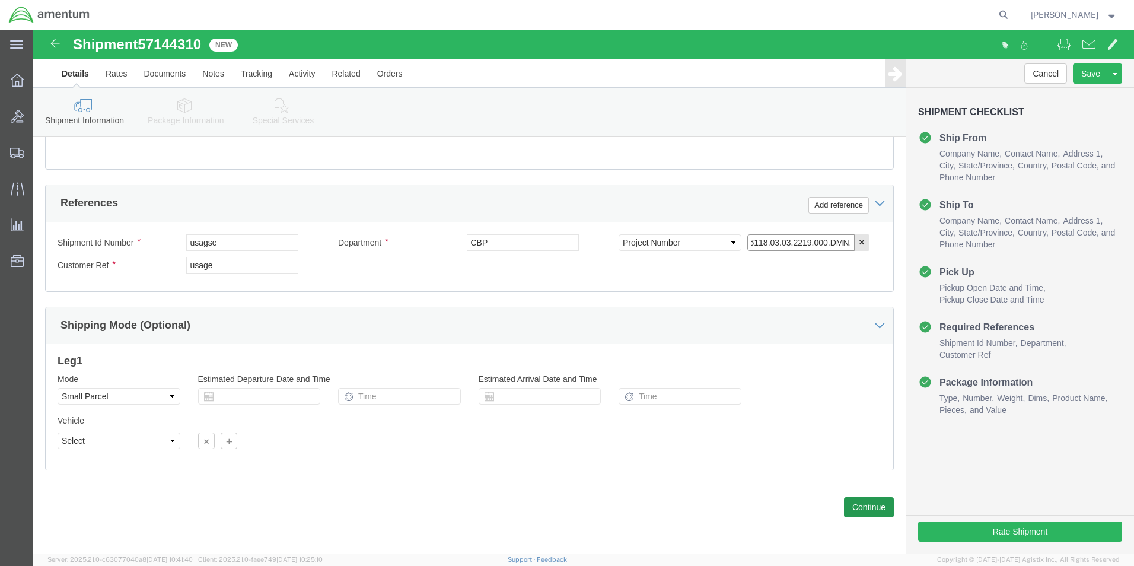
type input "6118.03.03.2219.000.DMN.0000"
click button "Continue"
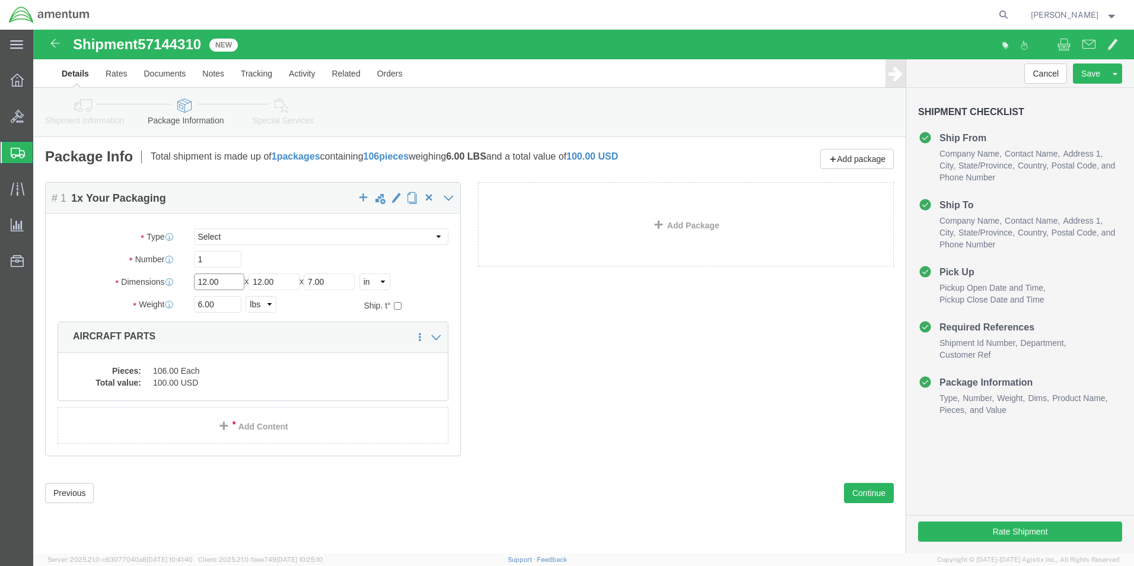
click input "12.00"
type input "9"
type input "6"
drag, startPoint x: 190, startPoint y: 273, endPoint x: 163, endPoint y: 270, distance: 27.4
click input "6.00"
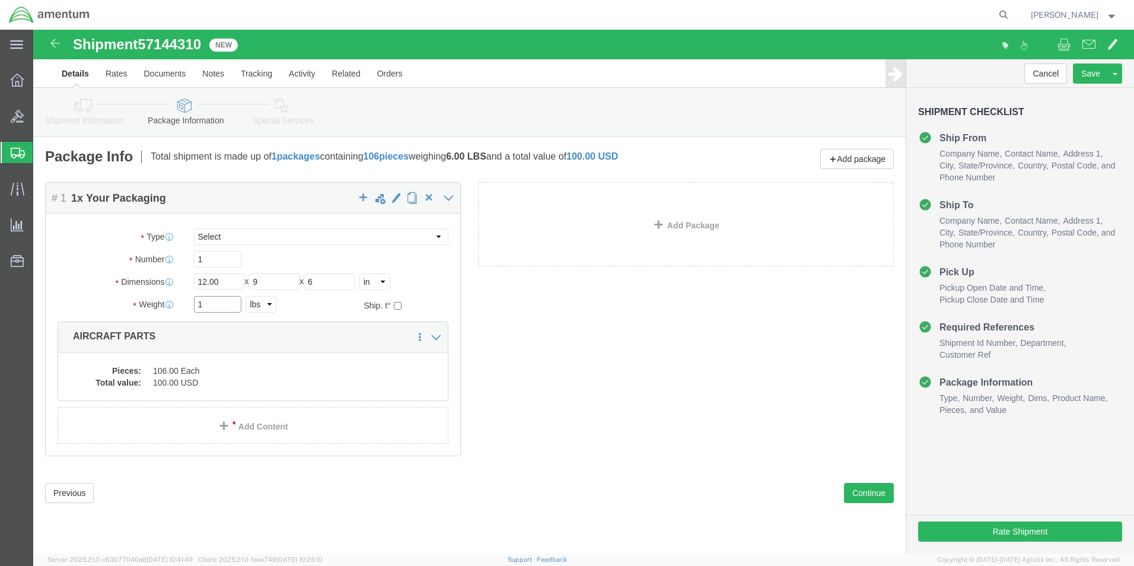
type input "1"
click div "Package Content # 1 1 x Your Packaging Package Type Select Bale(s) Basket(s) Bo…"
click button "Rate Shipment"
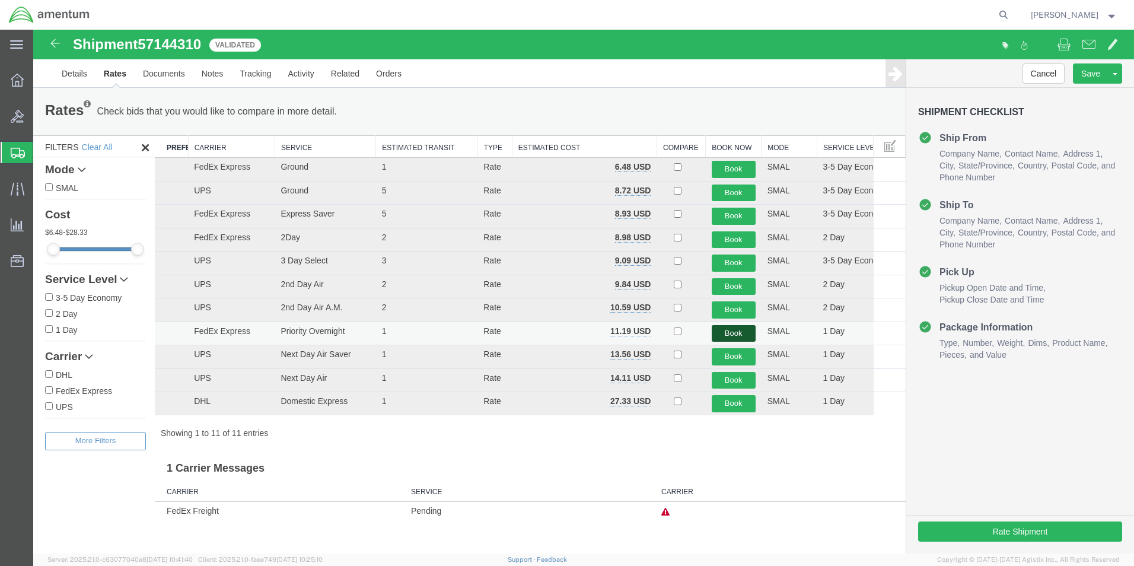
click at [733, 336] on button "Book" at bounding box center [733, 333] width 44 height 17
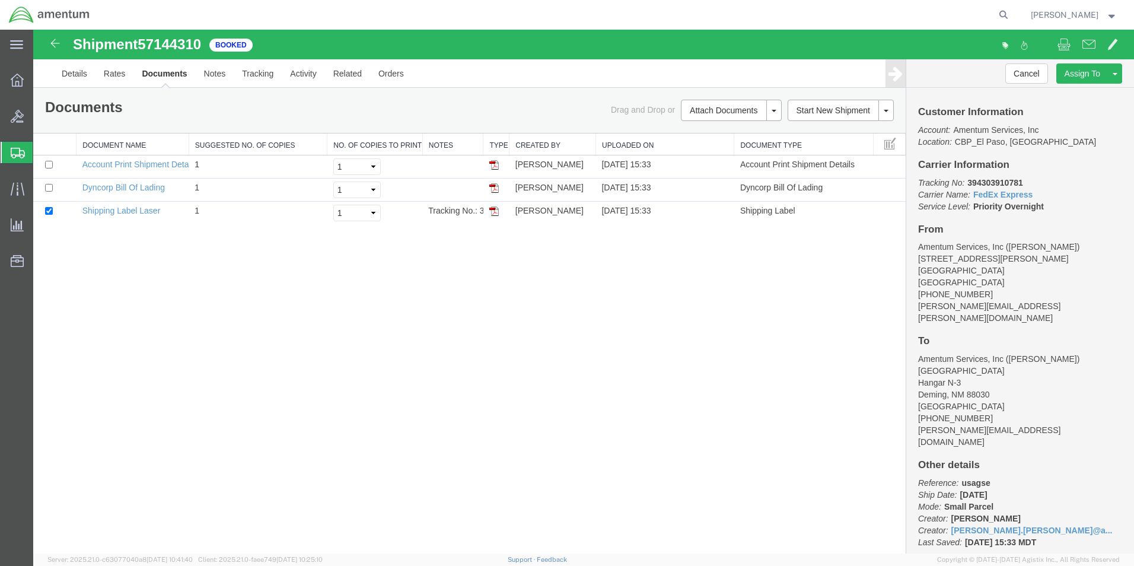
drag, startPoint x: 496, startPoint y: 213, endPoint x: 516, endPoint y: 273, distance: 62.4
click at [496, 213] on img at bounding box center [493, 210] width 9 height 9
click at [0, 0] on span "Create from Template" at bounding box center [0, 0] width 0 height 0
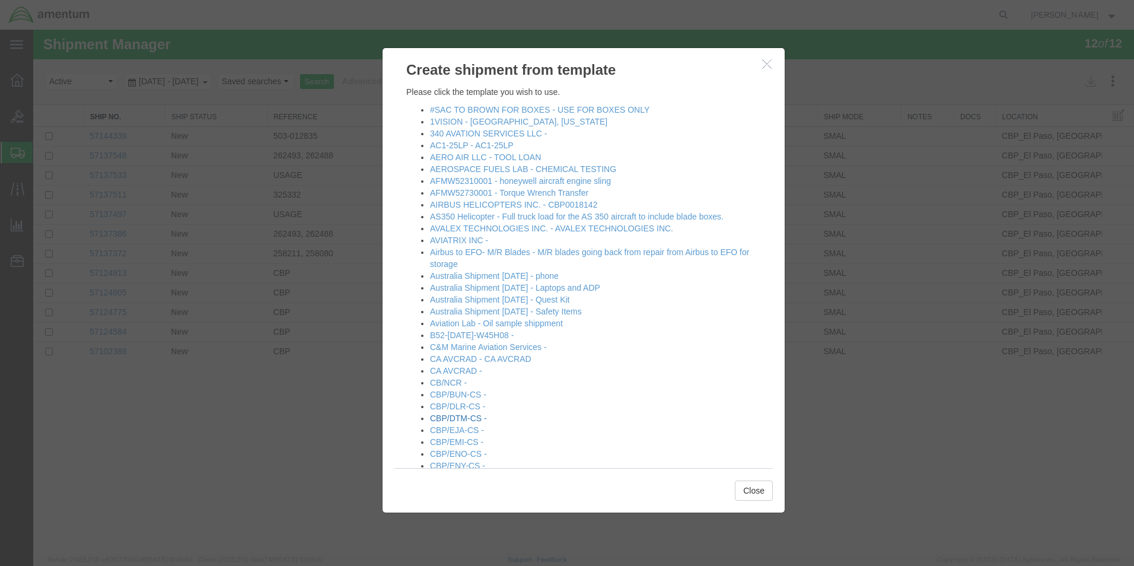
click at [465, 417] on link "CBP/DTM-CS -" at bounding box center [458, 417] width 57 height 9
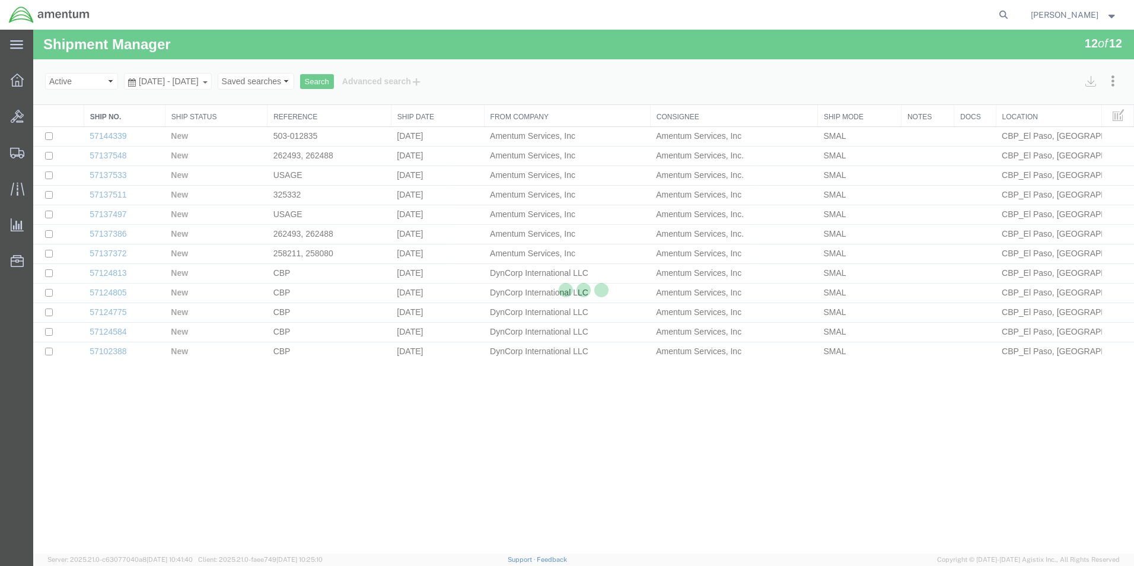
select select "49831"
select select "49921"
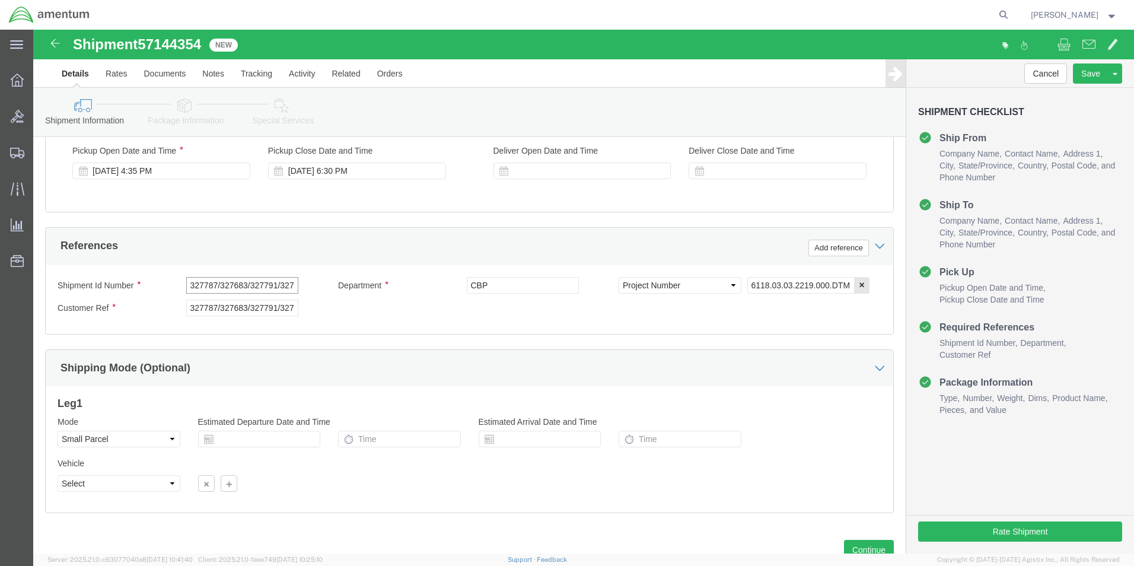
scroll to position [0, 17]
drag, startPoint x: 155, startPoint y: 257, endPoint x: 443, endPoint y: 253, distance: 288.2
click div "Shipment Id Number 327787/327683/327791/327810 Department CBP Select Account Ty…"
type input "USAGE"
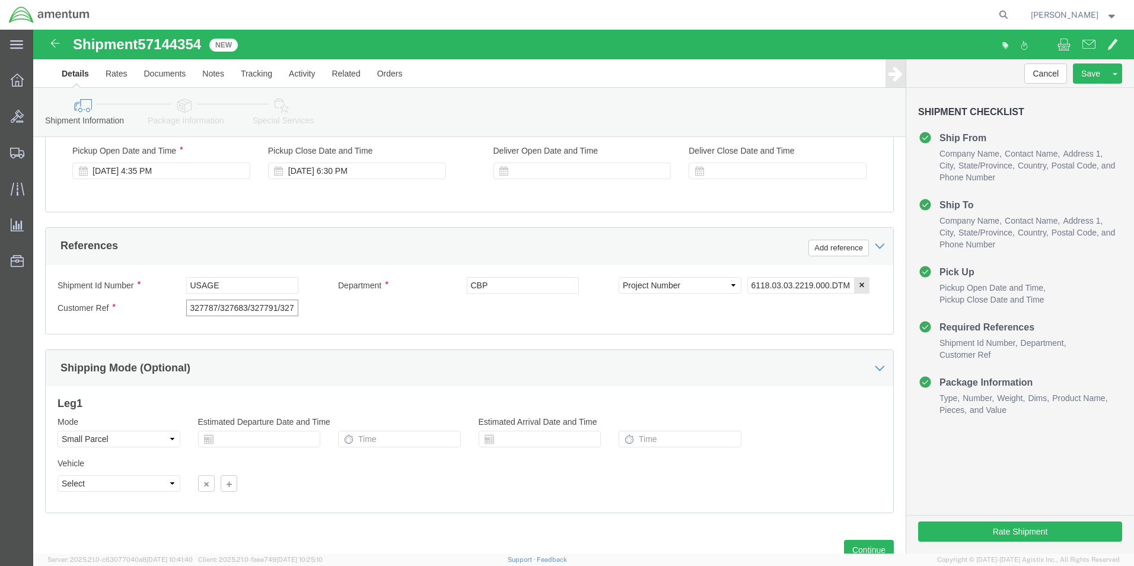
scroll to position [0, 17]
drag, startPoint x: 155, startPoint y: 278, endPoint x: 434, endPoint y: 288, distance: 279.4
click div "Shipment Id Number USAGE Department CBP Select Account Type Activity ID Airline…"
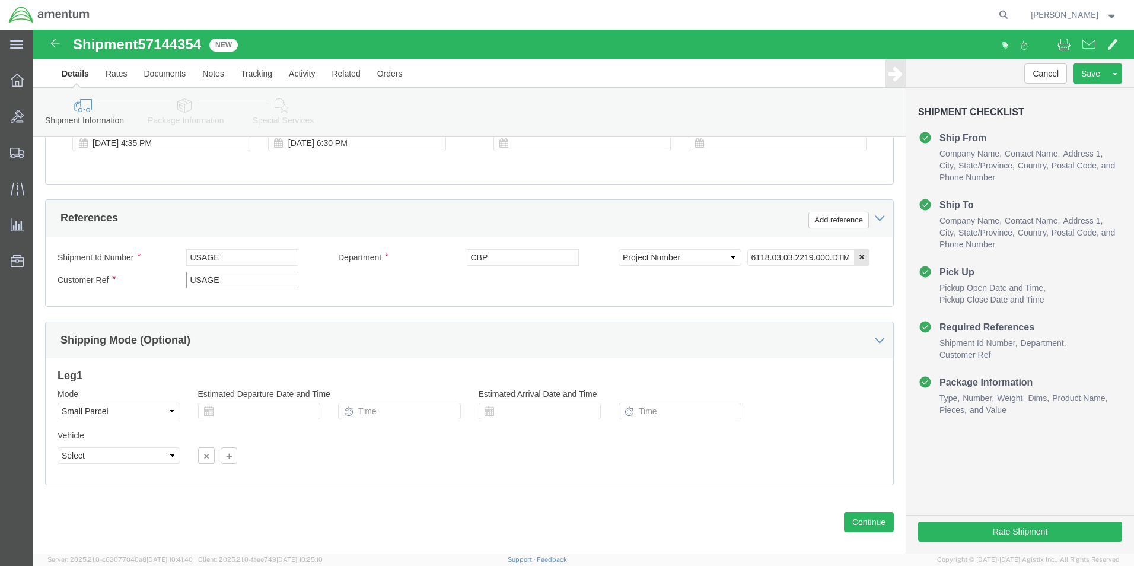
scroll to position [517, 0]
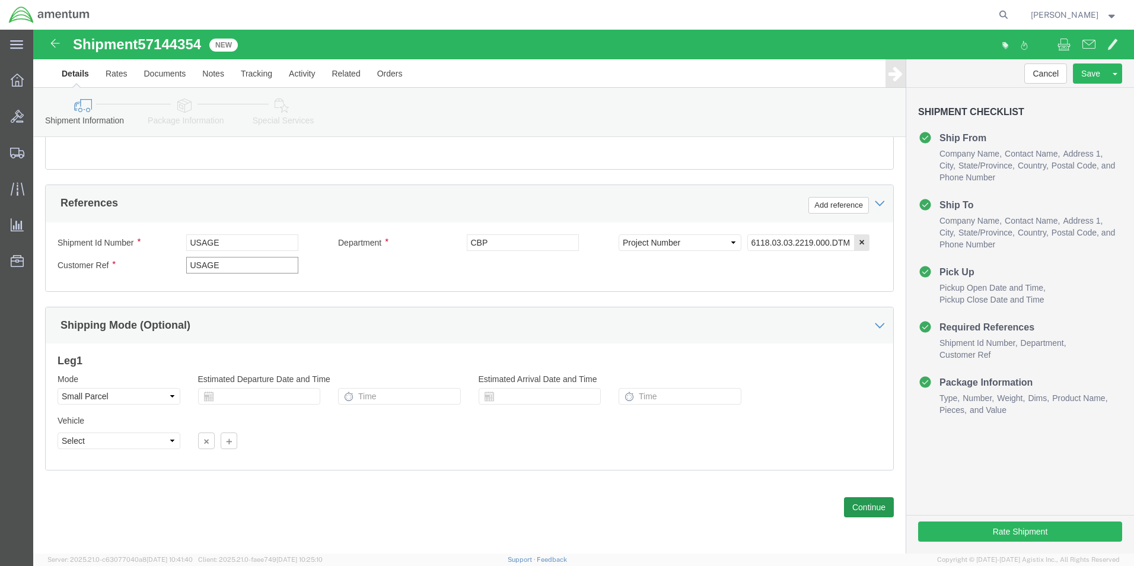
type input "USAGE"
click button "Continue"
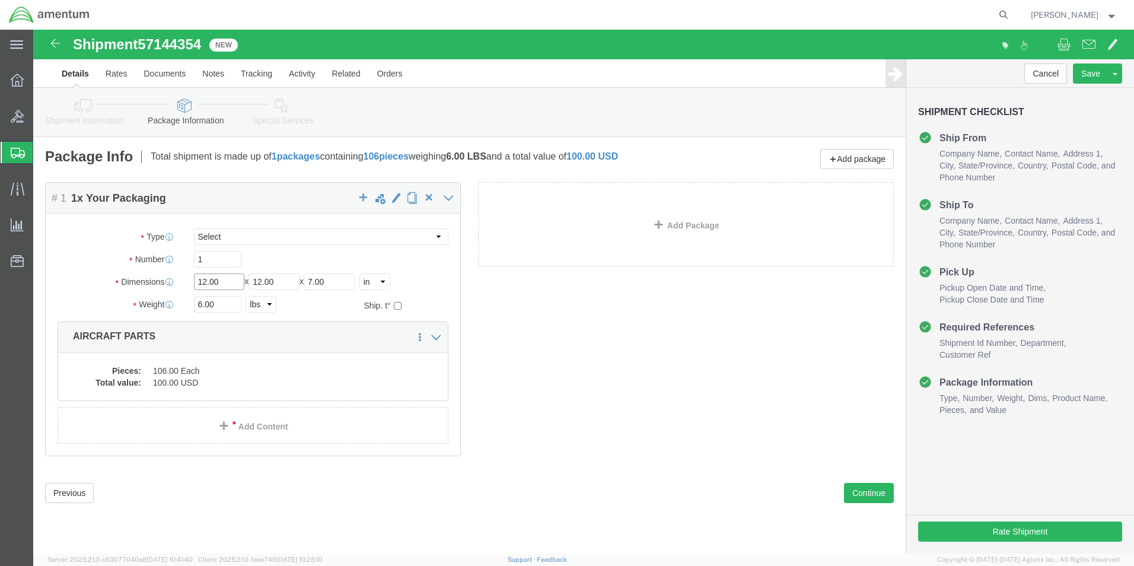
click input "12.00"
drag, startPoint x: 186, startPoint y: 245, endPoint x: 167, endPoint y: 250, distance: 19.6
click input "12.00"
type input "1"
type input "18"
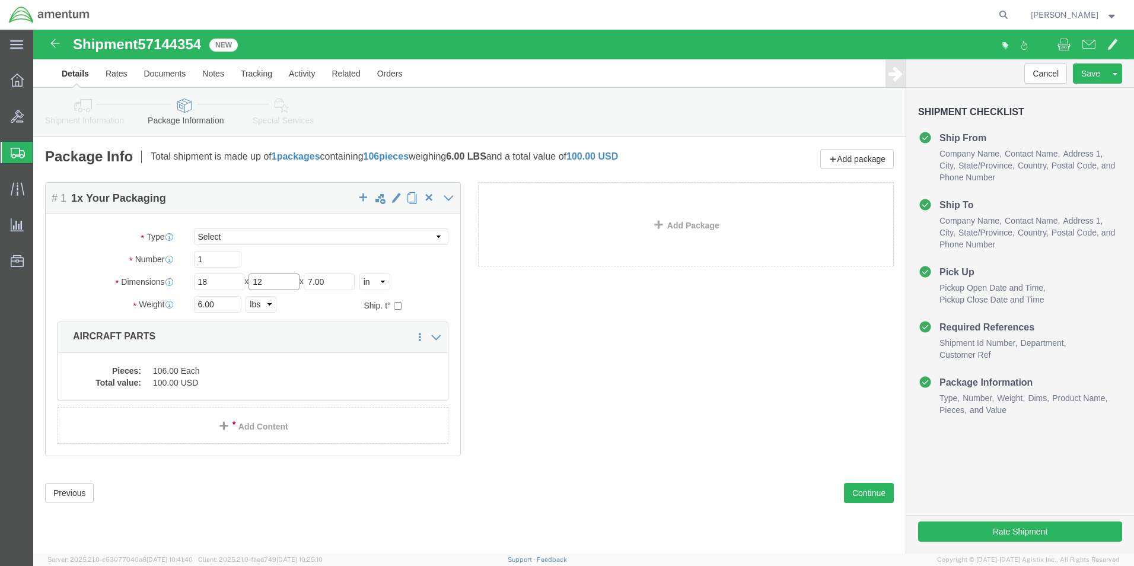
type input "12"
type input "*"
type input "9"
drag, startPoint x: 193, startPoint y: 280, endPoint x: 137, endPoint y: 283, distance: 55.8
click div "Package Type Select Bale(s) Basket(s) Bolt(s) Bottle(s) Buckets Bulk Bundle(s) …"
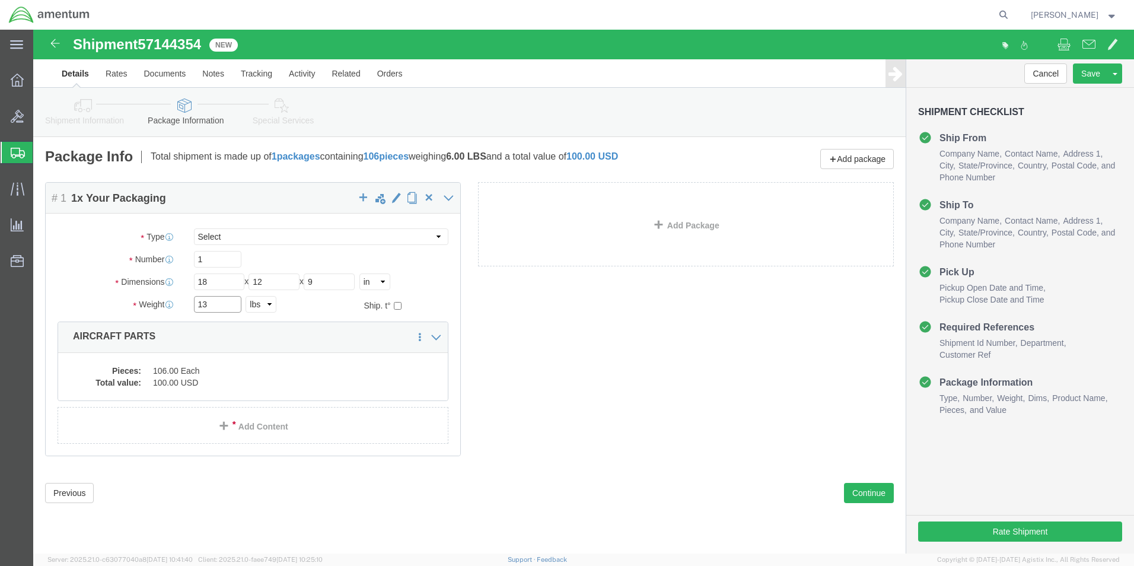
type input "13"
click div "Ship. t°"
click div "Package Content # 1 1 x Your Packaging Package Type Select Bale(s) Basket(s) Bo…"
click div "Pieces: 106.00 Each Total value: 100.00 USD"
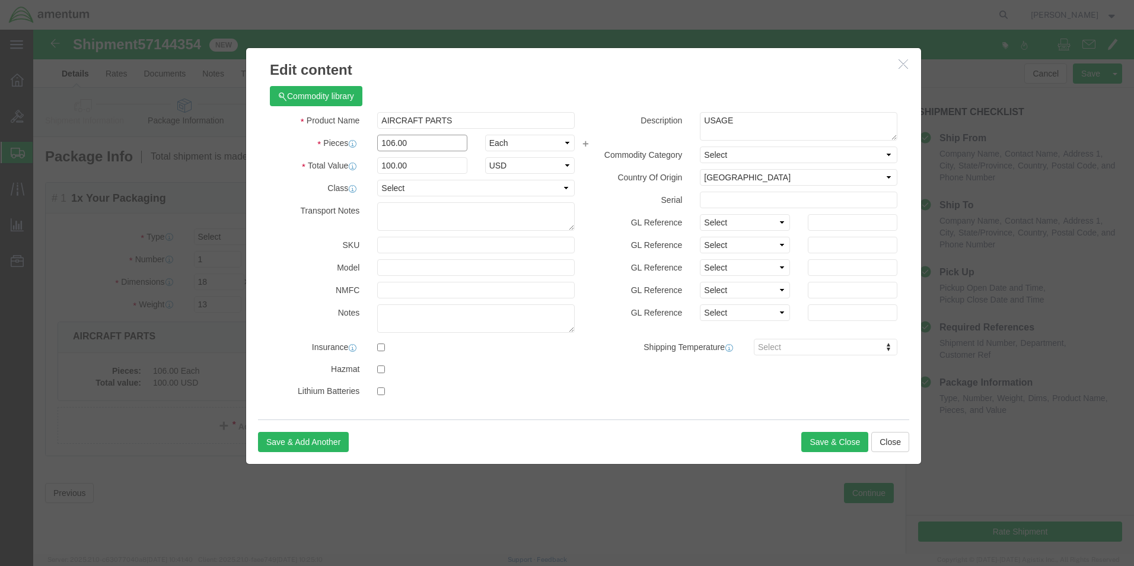
drag, startPoint x: 381, startPoint y: 116, endPoint x: 343, endPoint y: 119, distance: 38.0
click input "106.00"
type input "1"
click div "Commodity library"
click div "Total Value 0.94 Select ADP AED AFN ALL AMD AOA ARS ATS AUD AWG AZN BAM BBD BDT…"
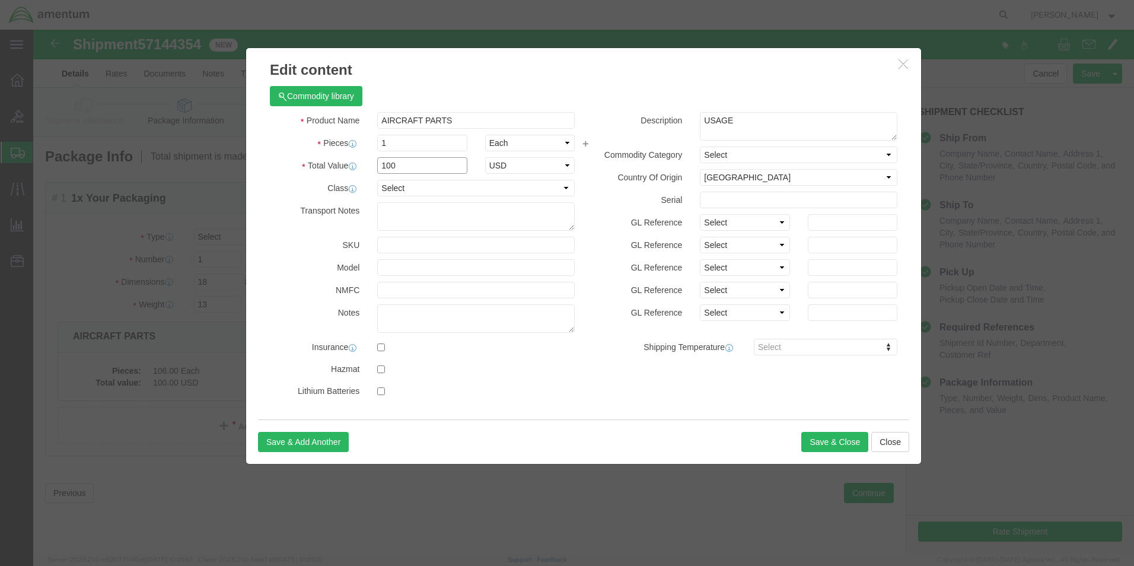
type input "100"
click div "Commodity library"
click button "Save & Close"
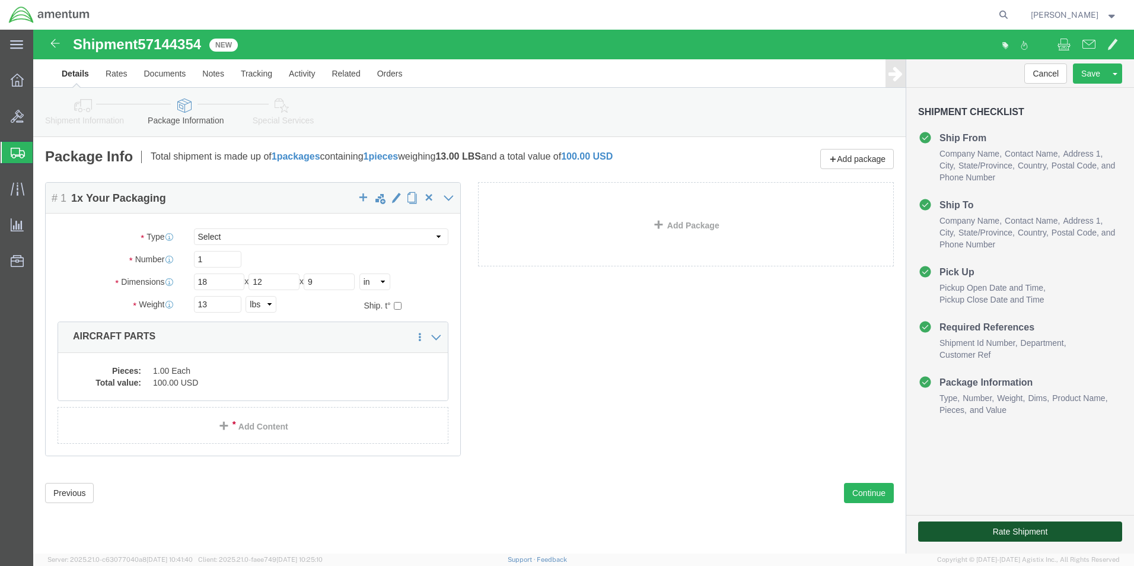
click button "Rate Shipment"
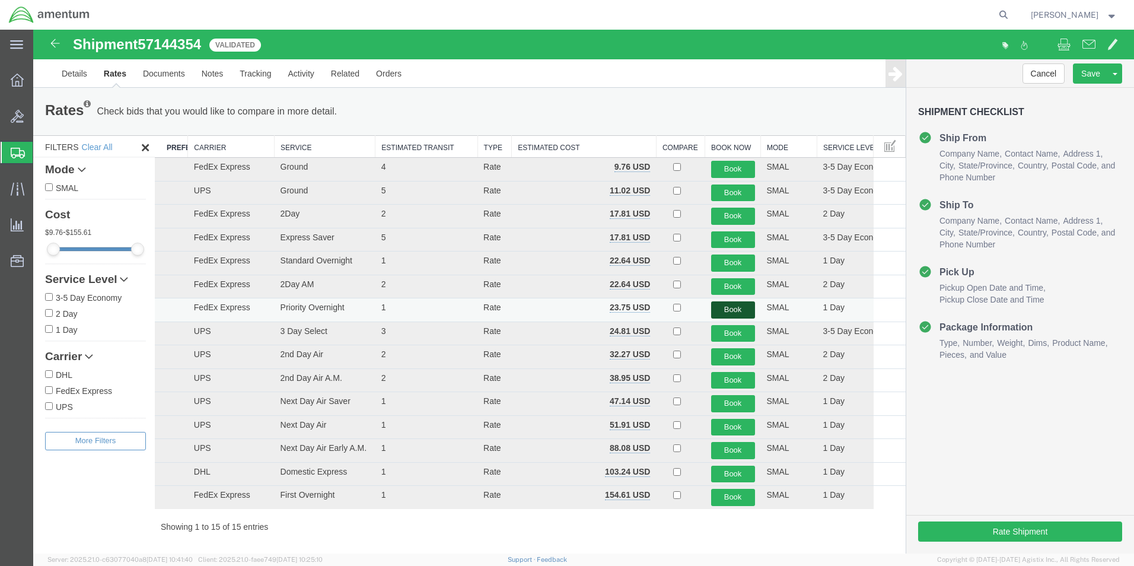
click at [736, 309] on button "Book" at bounding box center [733, 309] width 44 height 17
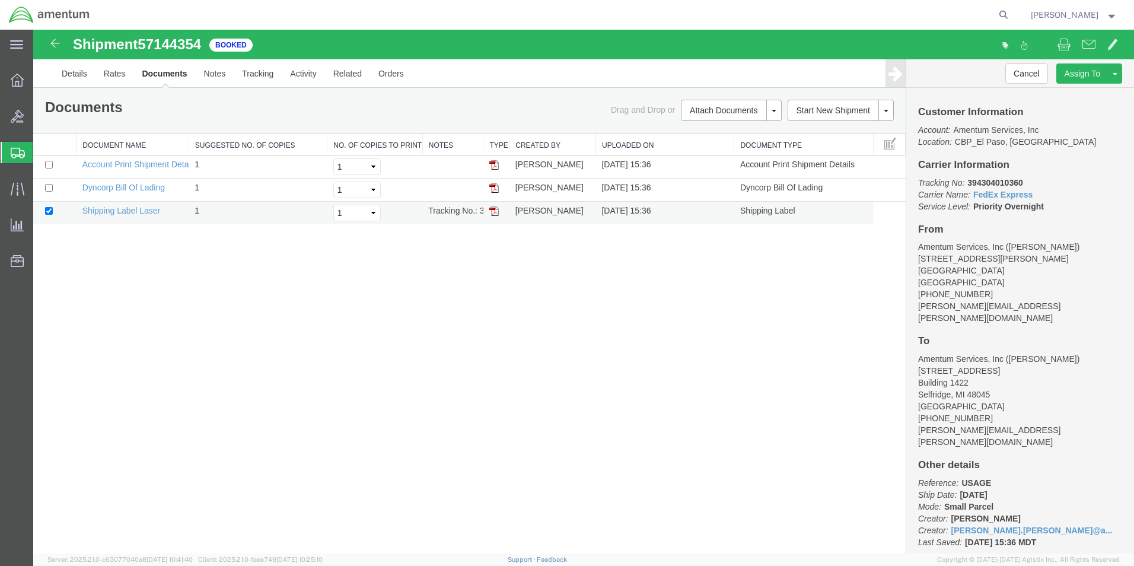
click at [488, 211] on td at bounding box center [496, 213] width 26 height 23
click at [495, 210] on img at bounding box center [493, 210] width 9 height 9
